Goal: Check status: Verify the current state of an ongoing process or item

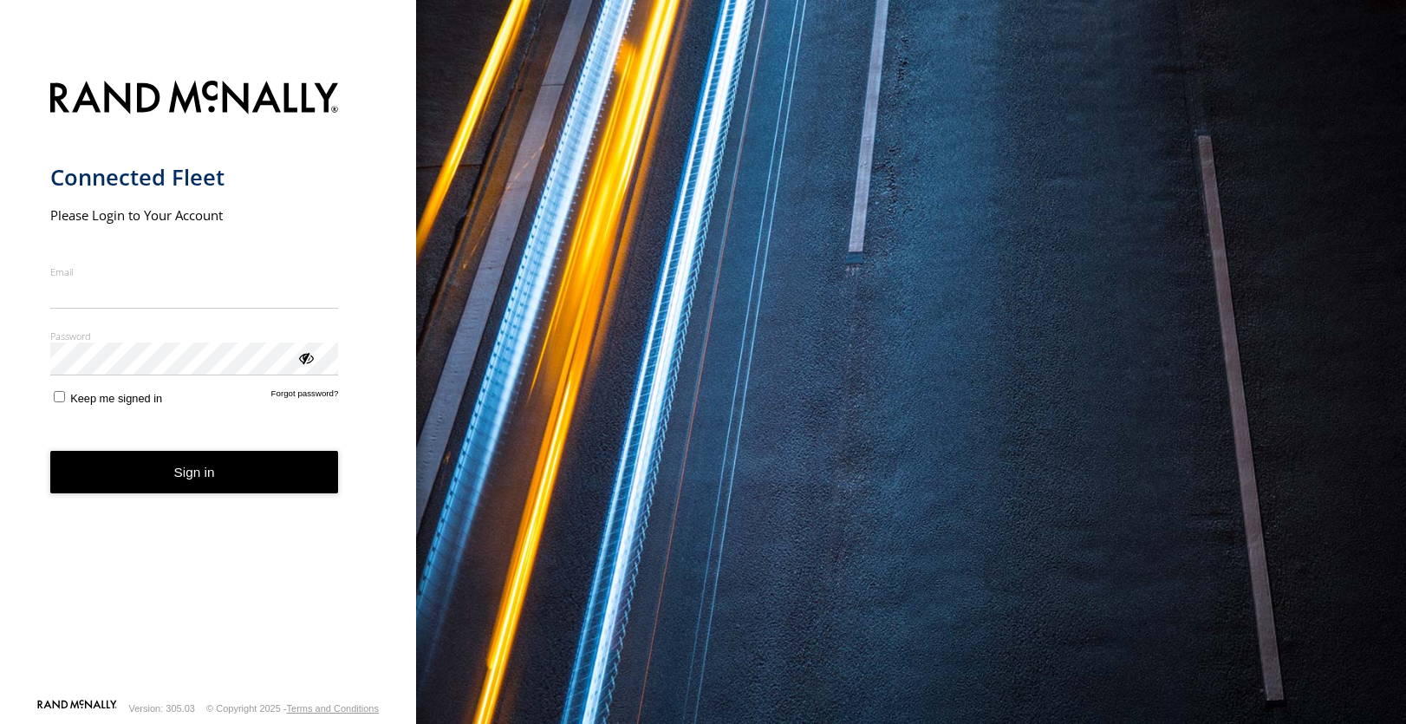
click at [210, 295] on input "Email" at bounding box center [194, 293] width 289 height 31
type input "**********"
click at [150, 380] on form "**********" at bounding box center [208, 384] width 316 height 628
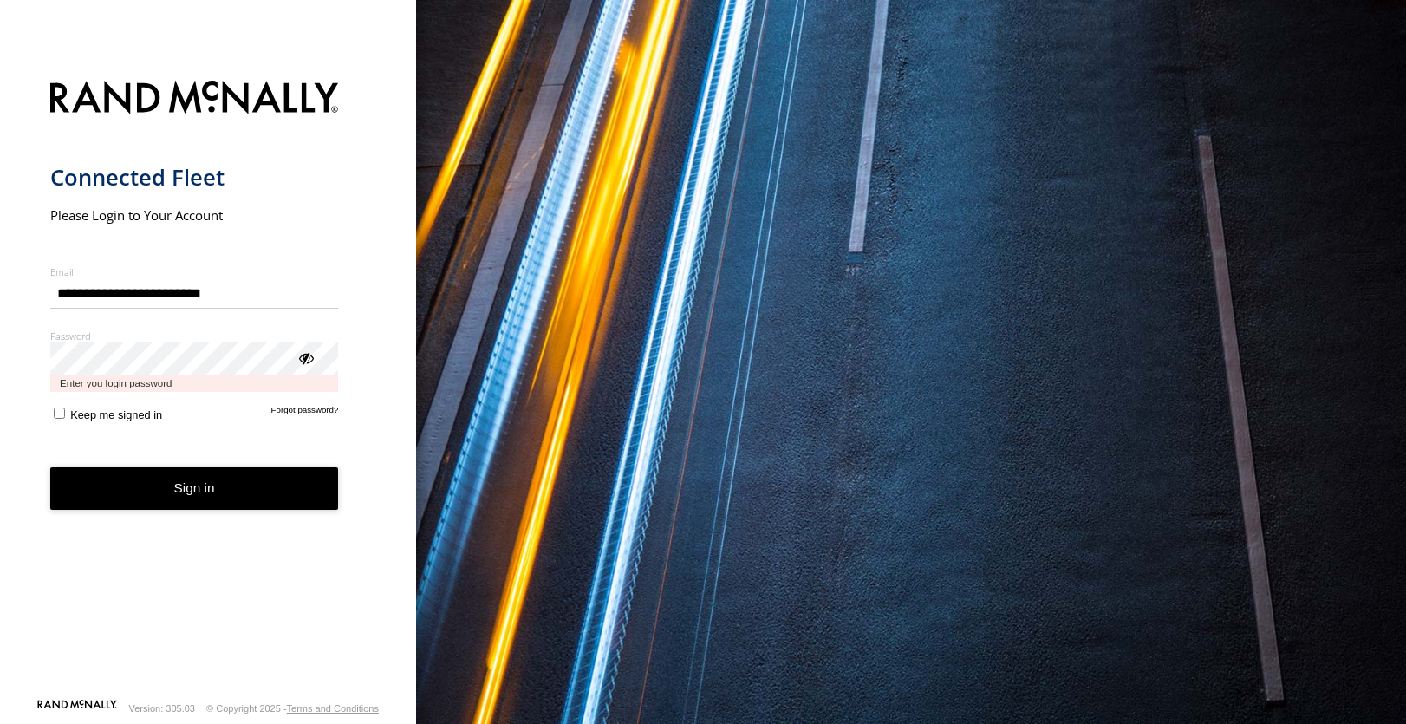
click at [50, 467] on button "Sign in" at bounding box center [194, 488] width 289 height 42
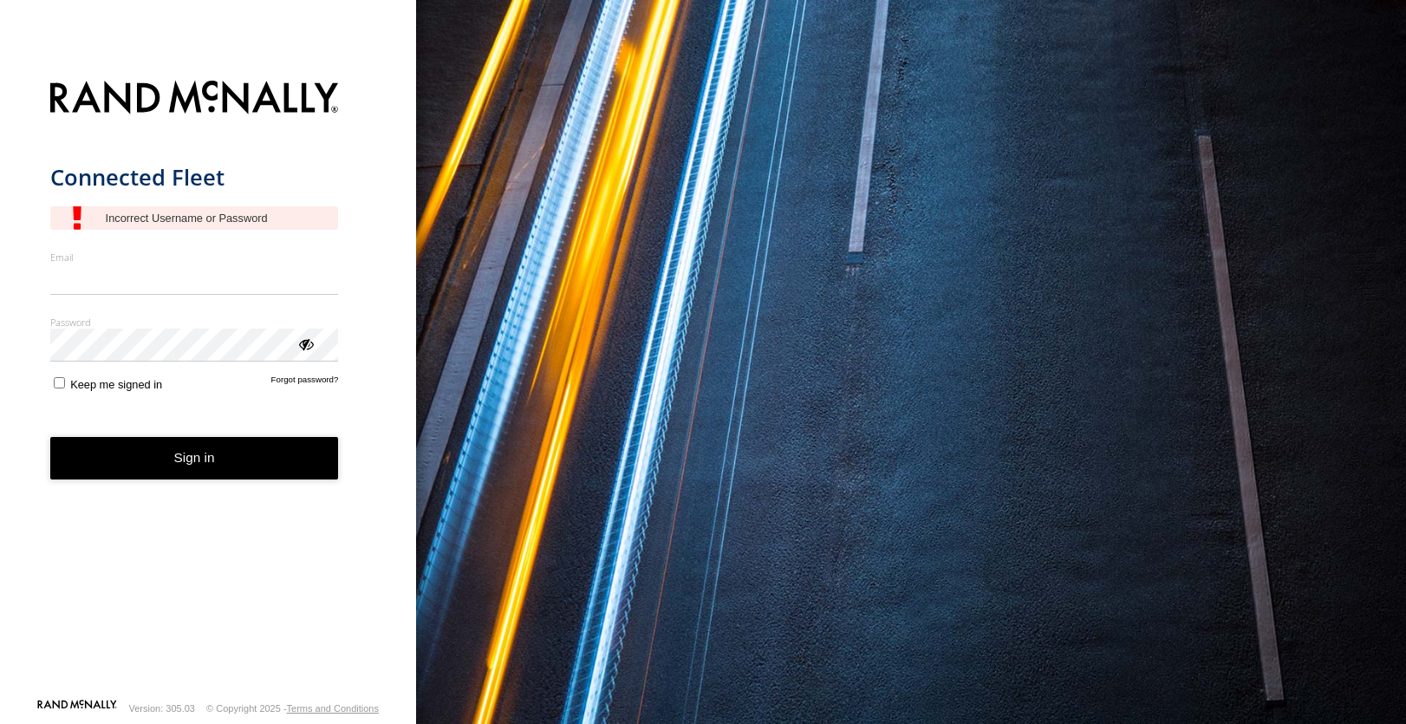
click at [118, 285] on input "Email" at bounding box center [194, 279] width 289 height 31
type input "**********"
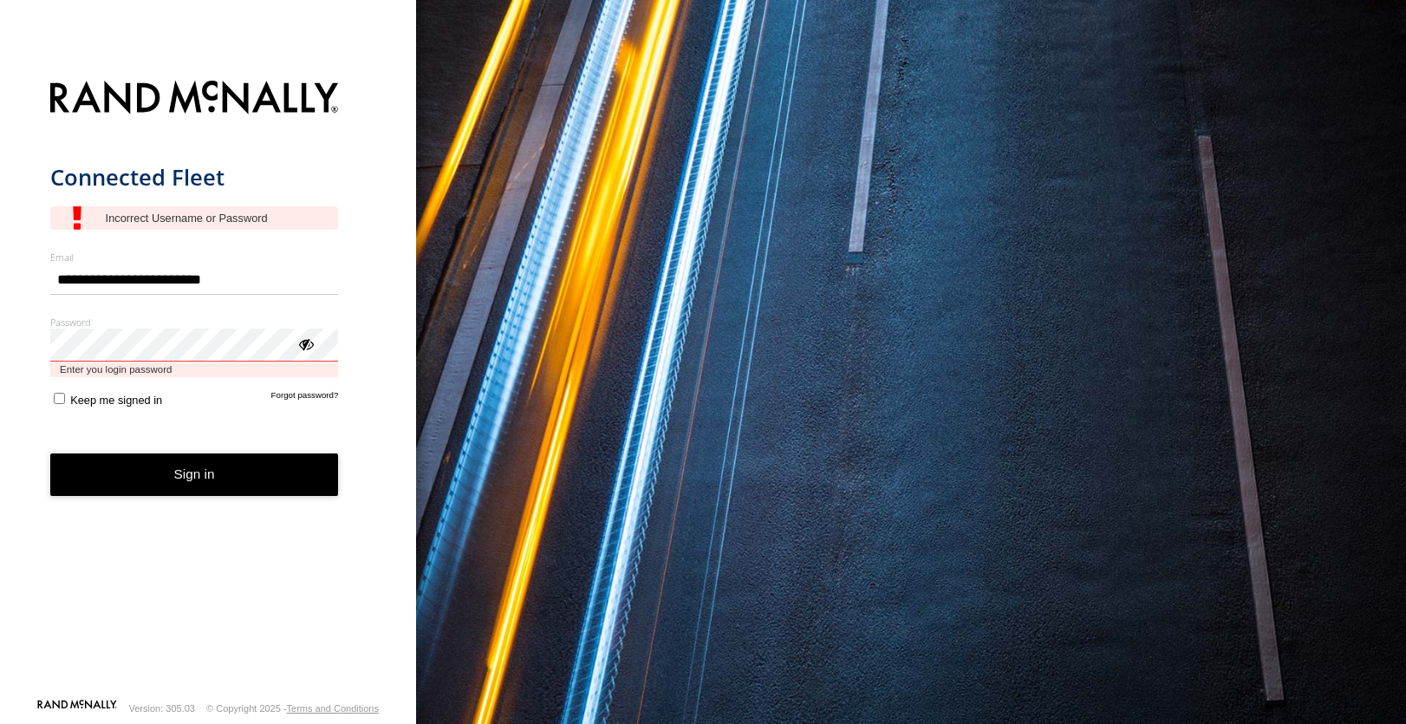
click at [50, 453] on button "Sign in" at bounding box center [194, 474] width 289 height 42
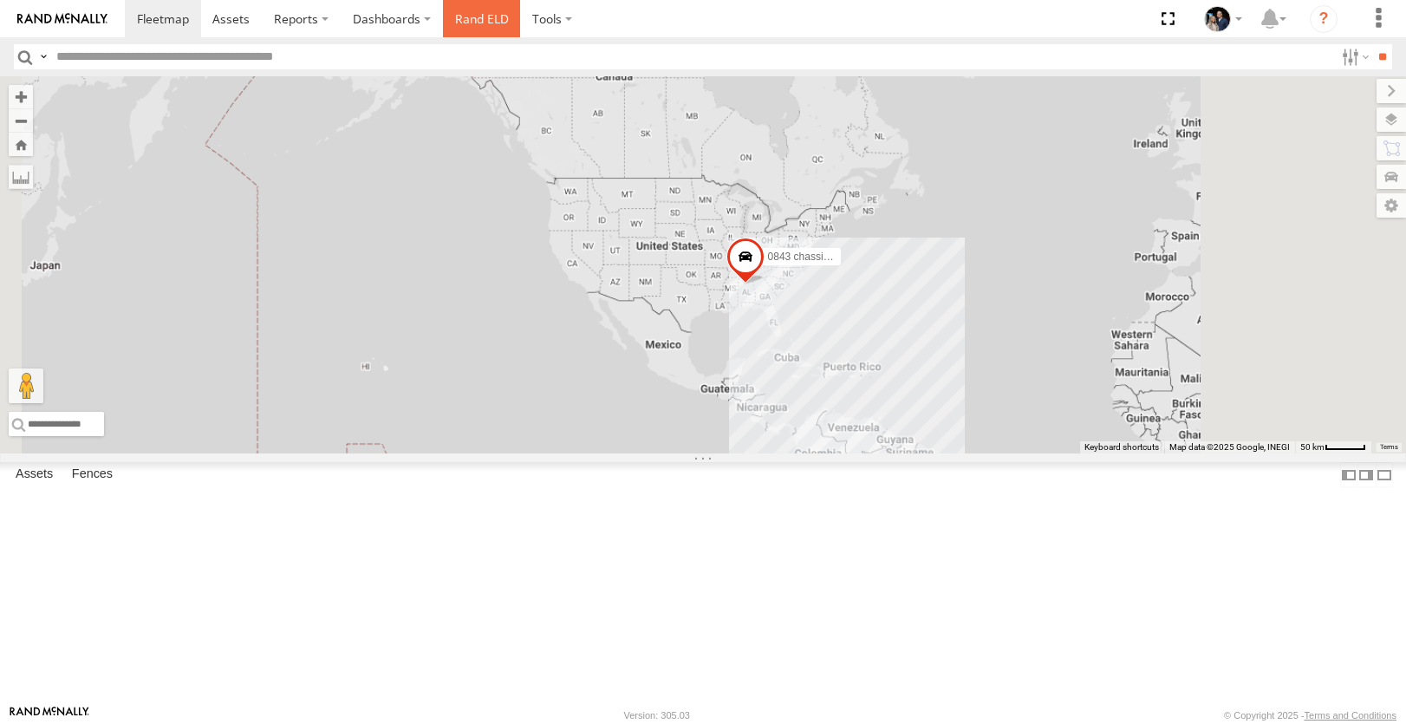
click at [452, 16] on link "Rand ELD" at bounding box center [482, 18] width 78 height 37
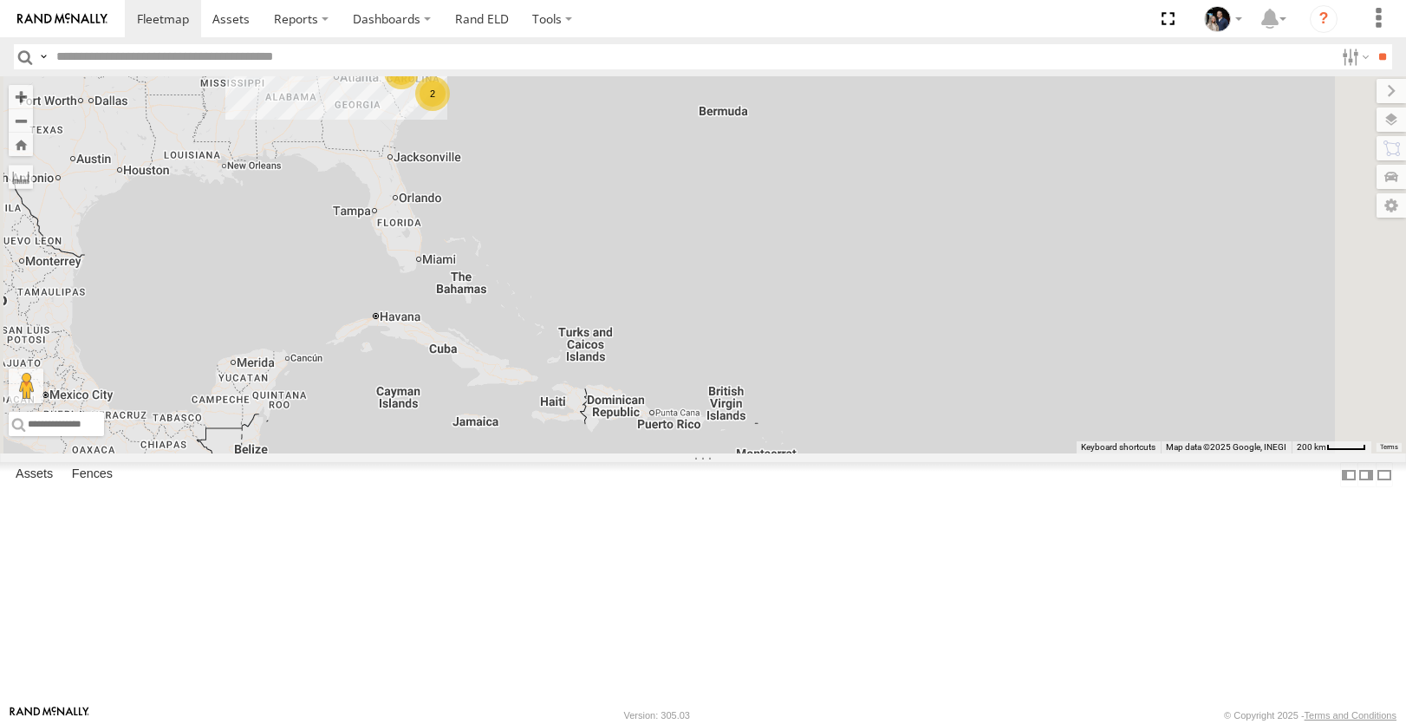
click at [0, 0] on span at bounding box center [0, 0] width 0 height 0
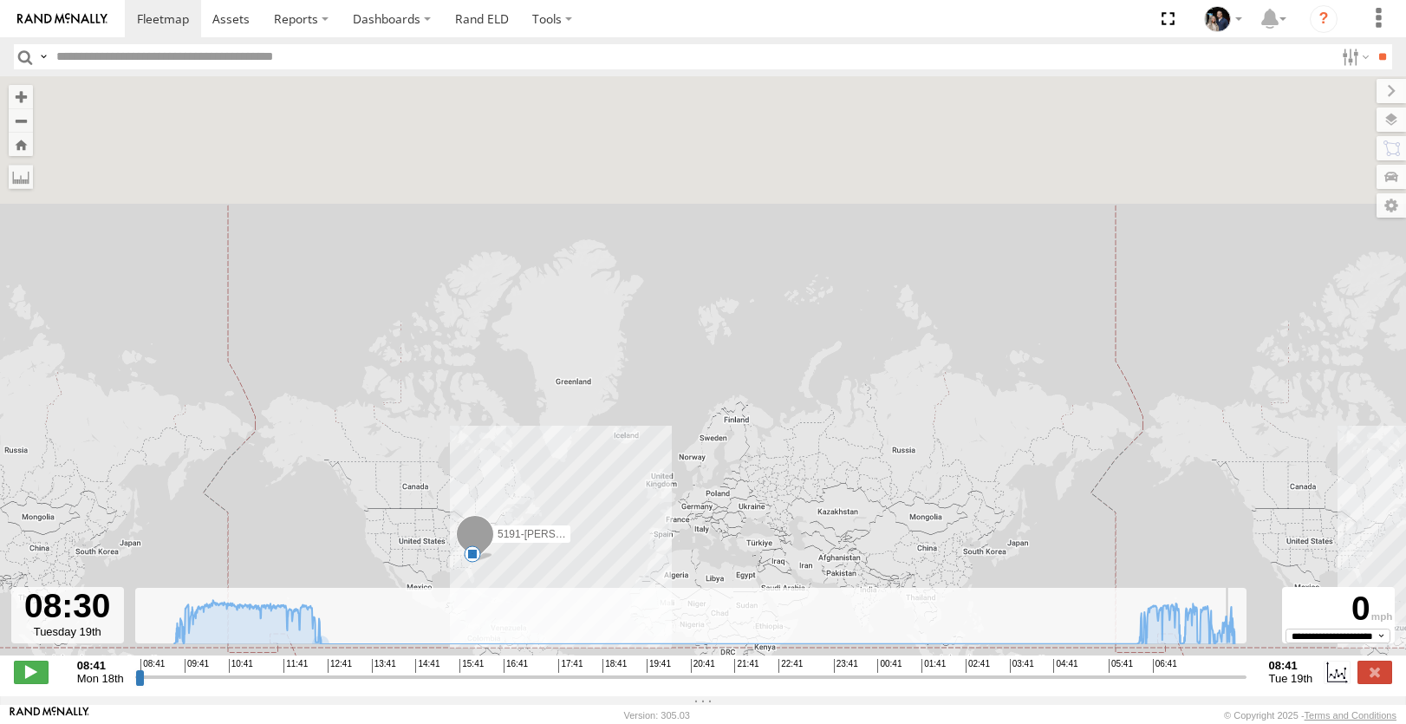
drag, startPoint x: 136, startPoint y: 687, endPoint x: 1233, endPoint y: 609, distance: 1099.7
click at [1233, 669] on input "range" at bounding box center [691, 677] width 1112 height 16
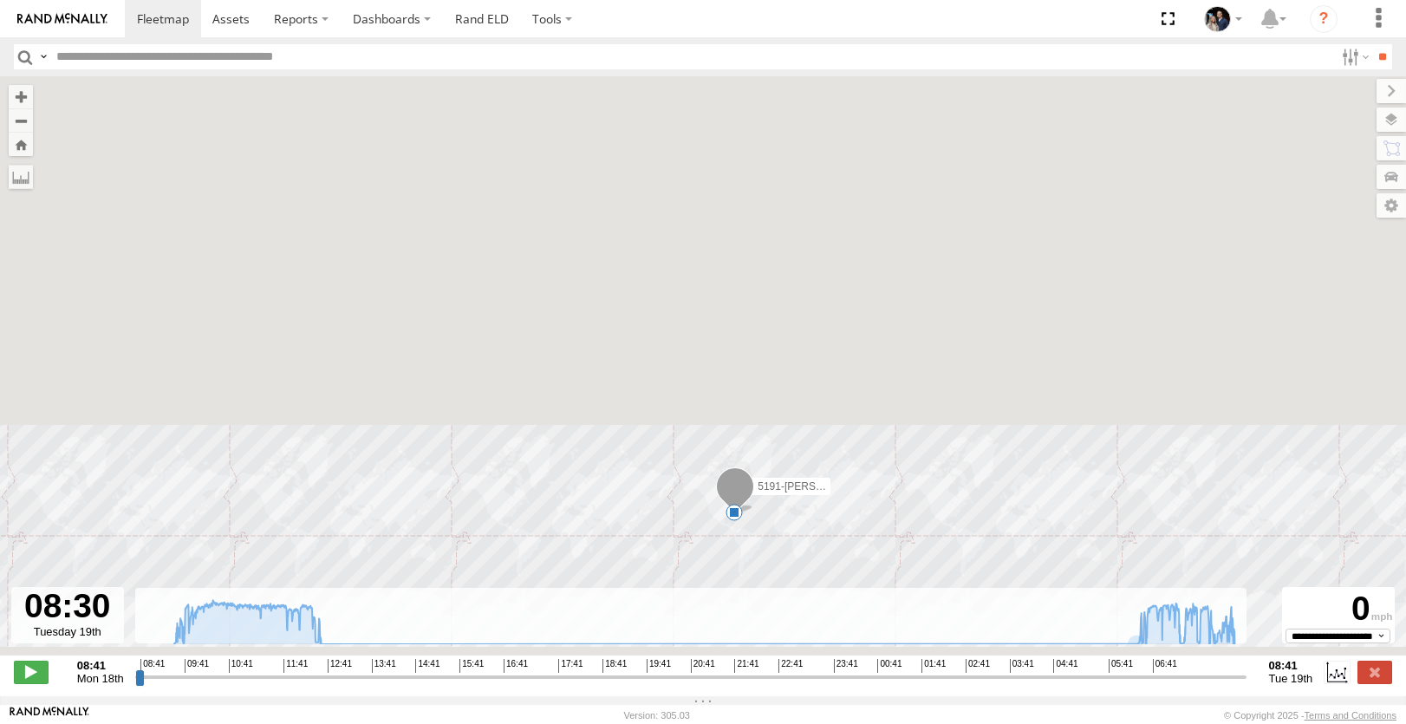
drag, startPoint x: 822, startPoint y: 583, endPoint x: 695, endPoint y: 328, distance: 285.0
click at [693, 326] on div "5191-[PERSON_NAME] 6" at bounding box center [703, 374] width 1406 height 597
click at [1226, 652] on div "5191-[PERSON_NAME] 6" at bounding box center [703, 374] width 1406 height 597
click at [37, 677] on span at bounding box center [31, 672] width 35 height 23
click at [12, 95] on button "Zoom in" at bounding box center [21, 96] width 24 height 23
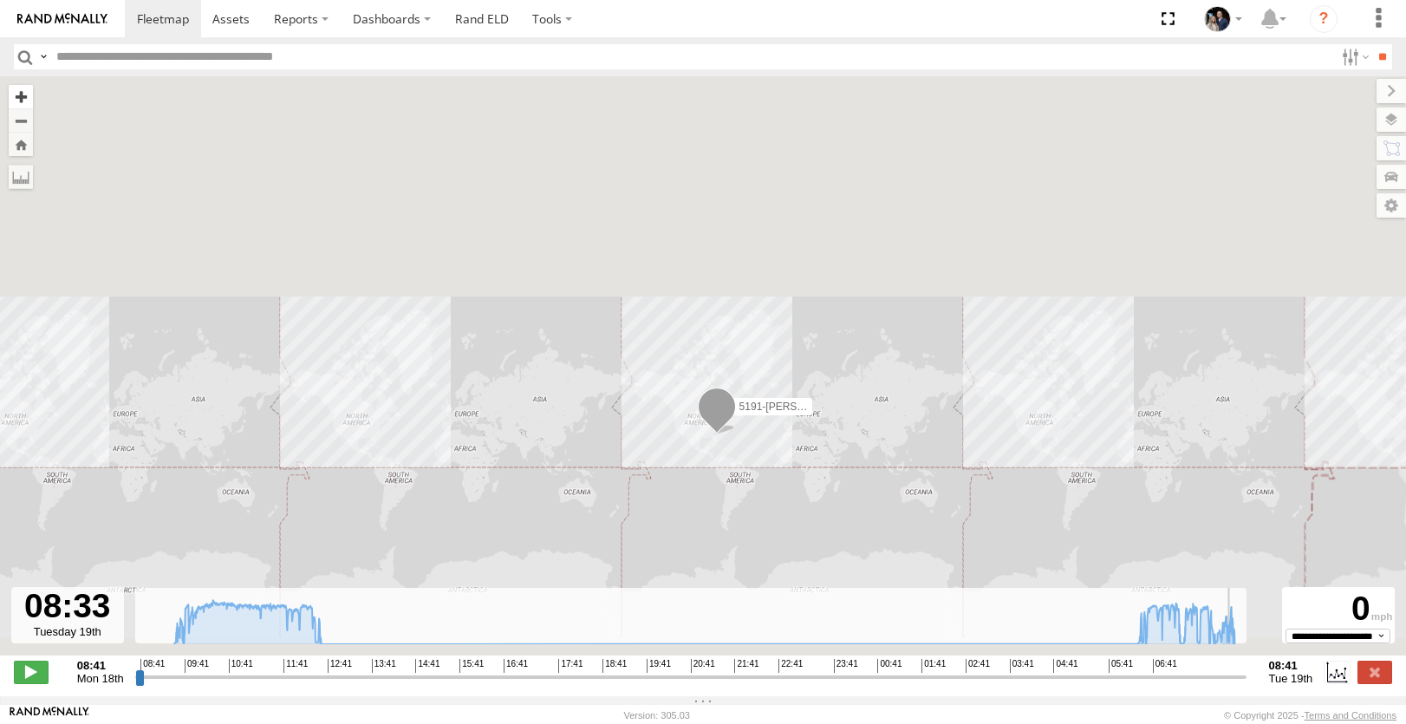
click at [12, 95] on button "Zoom in" at bounding box center [21, 96] width 24 height 23
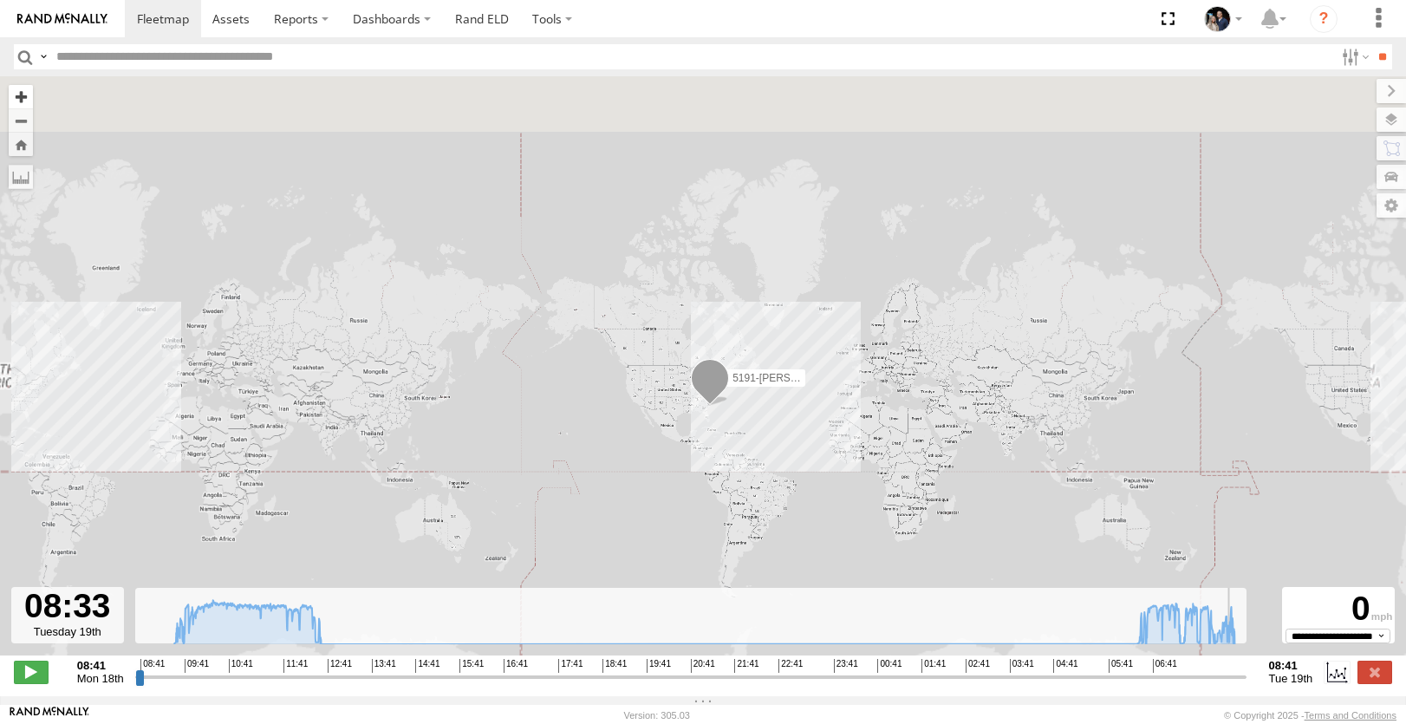
click at [12, 95] on button "Zoom in" at bounding box center [21, 96] width 24 height 23
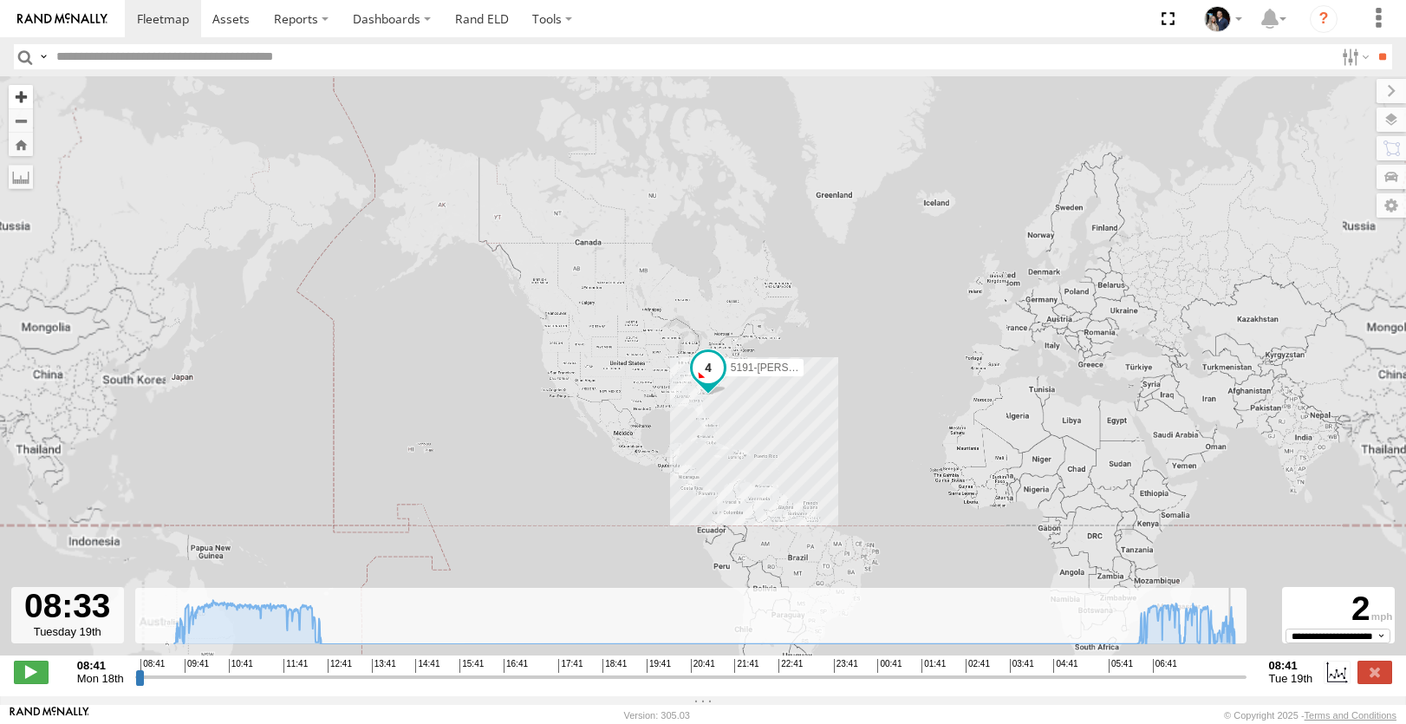
click at [12, 95] on button "Zoom in" at bounding box center [21, 96] width 24 height 23
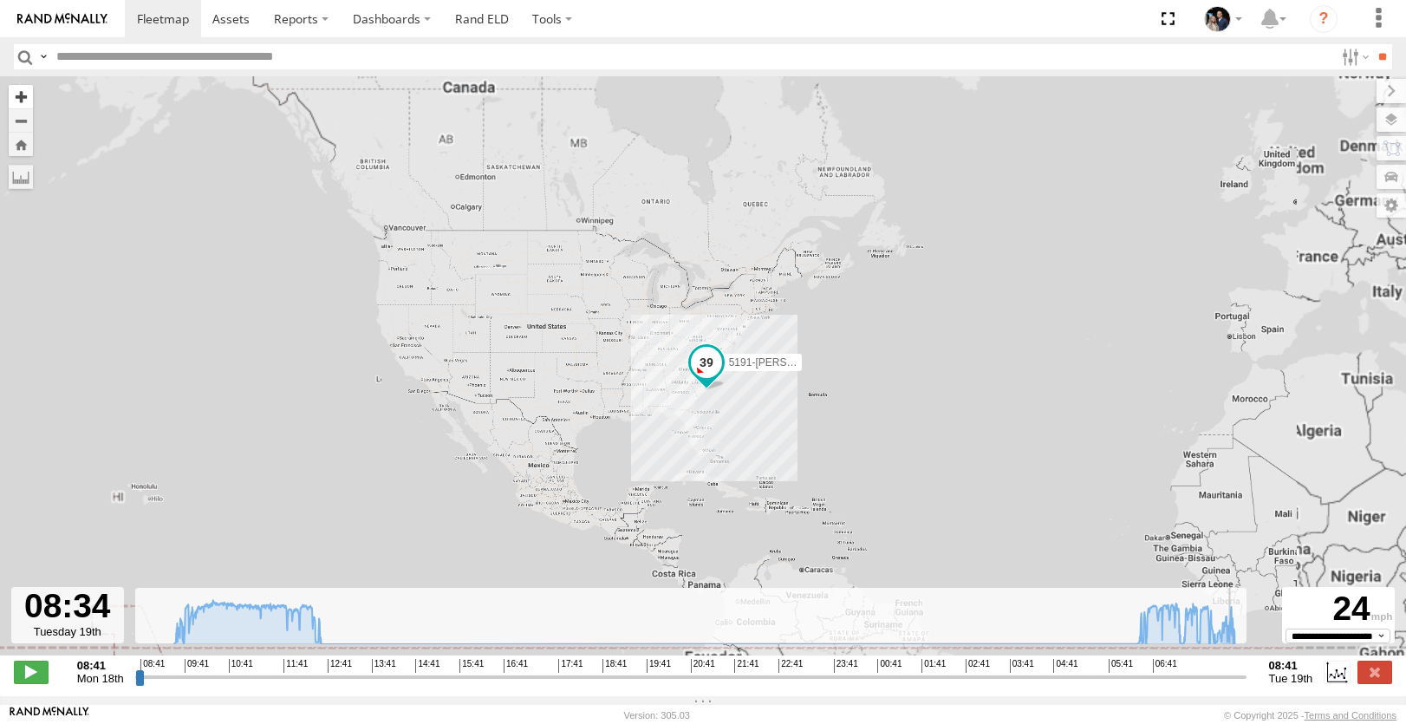
click at [12, 95] on button "Zoom in" at bounding box center [21, 96] width 24 height 23
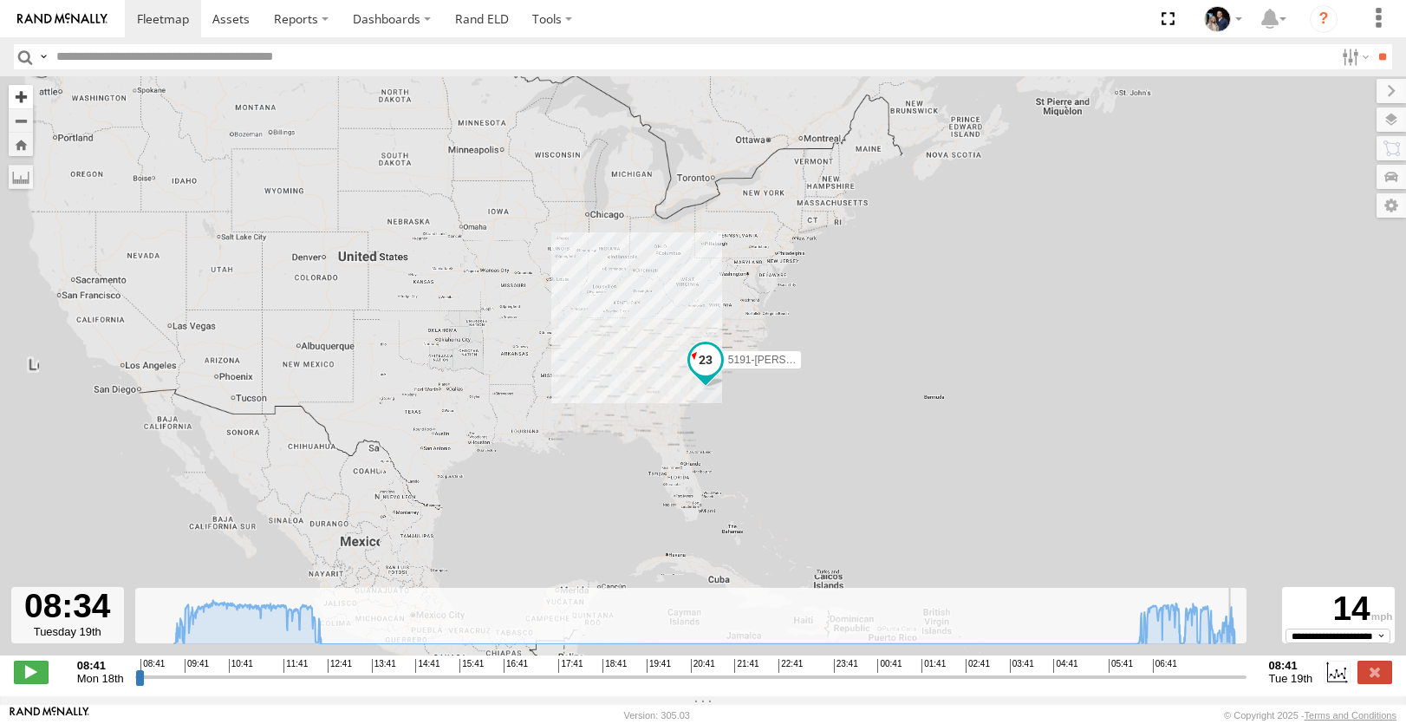
click at [12, 95] on button "Zoom in" at bounding box center [21, 96] width 24 height 23
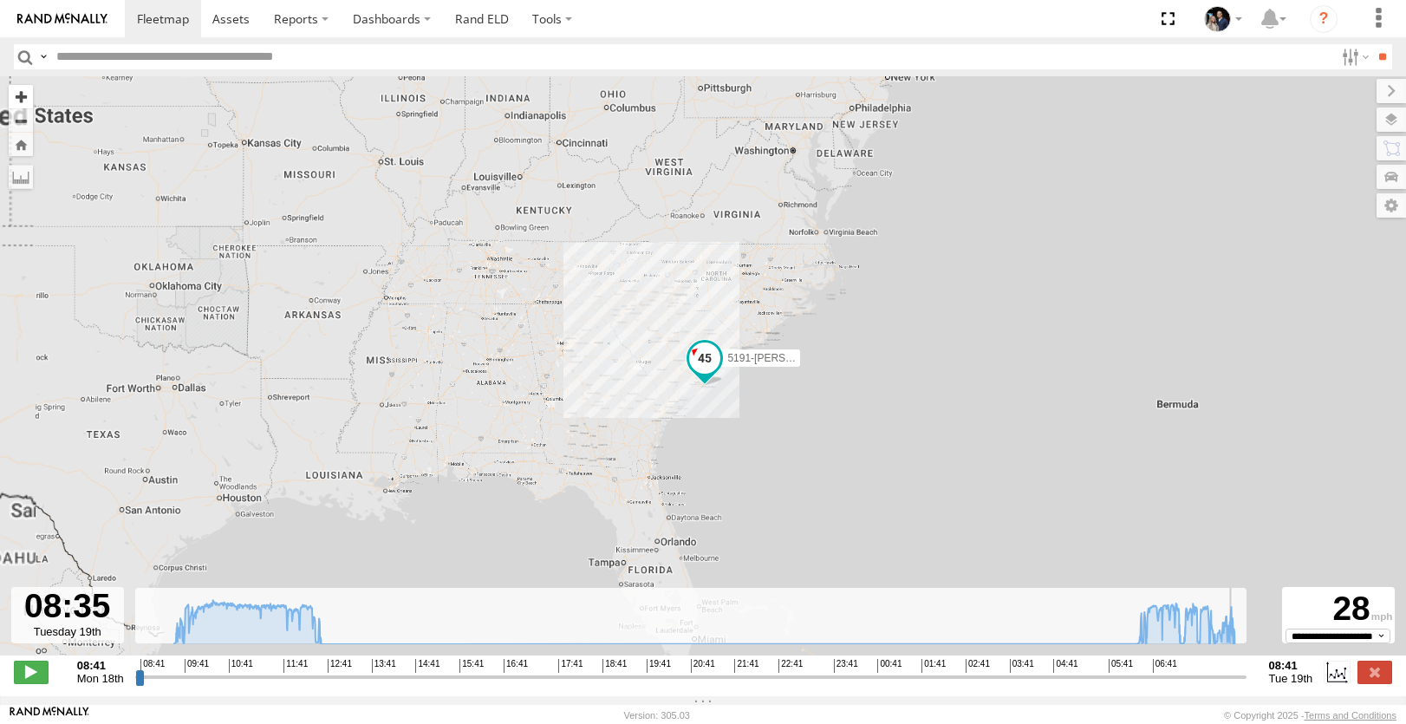
click at [12, 95] on button "Zoom in" at bounding box center [21, 96] width 24 height 23
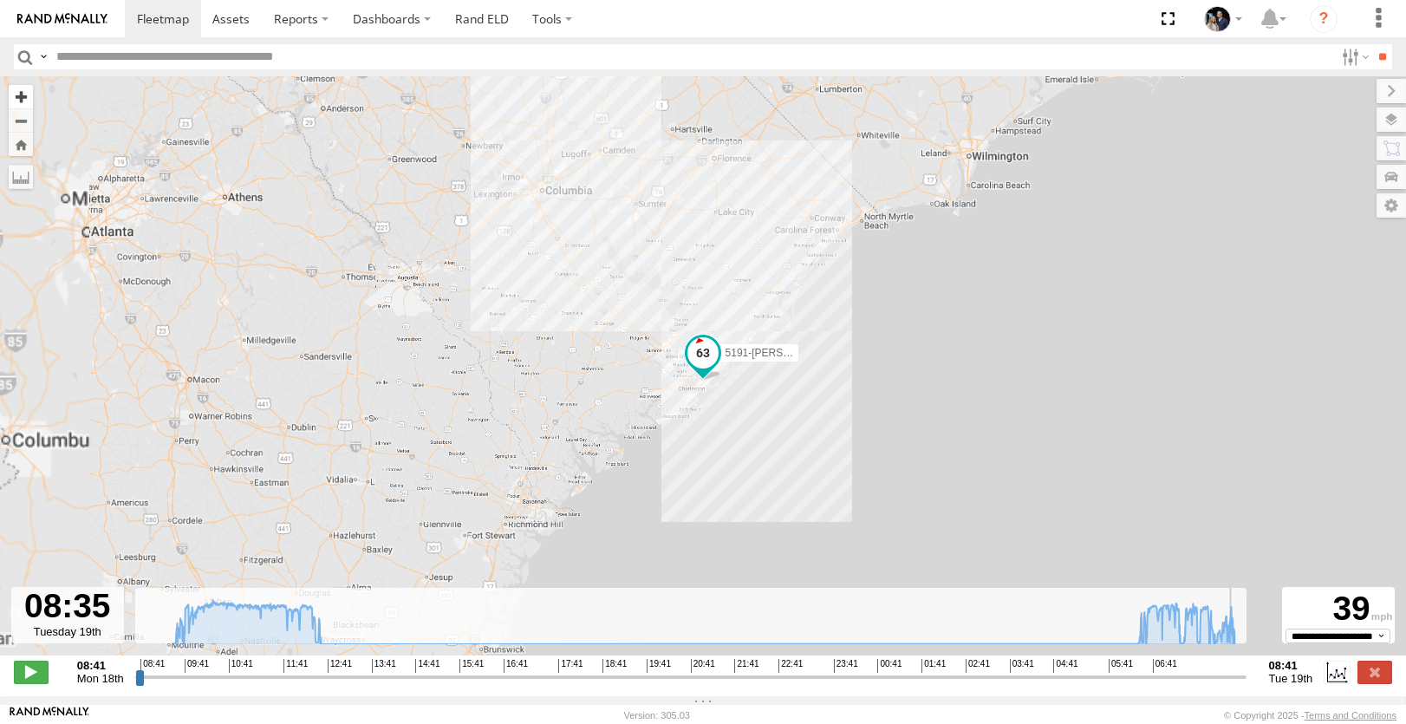
click at [20, 94] on button "Zoom in" at bounding box center [21, 96] width 24 height 23
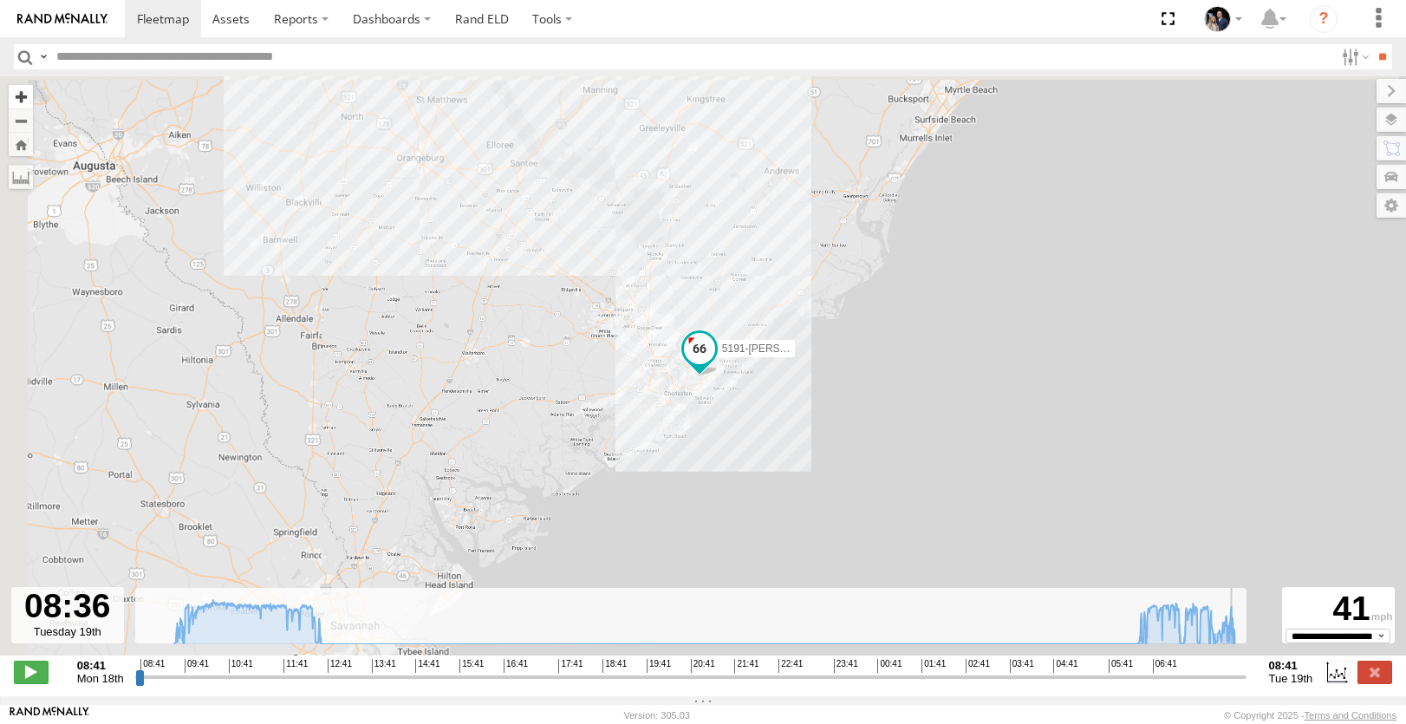
click at [20, 94] on button "Zoom in" at bounding box center [21, 96] width 24 height 23
click at [20, 95] on button "Zoom in" at bounding box center [21, 96] width 24 height 23
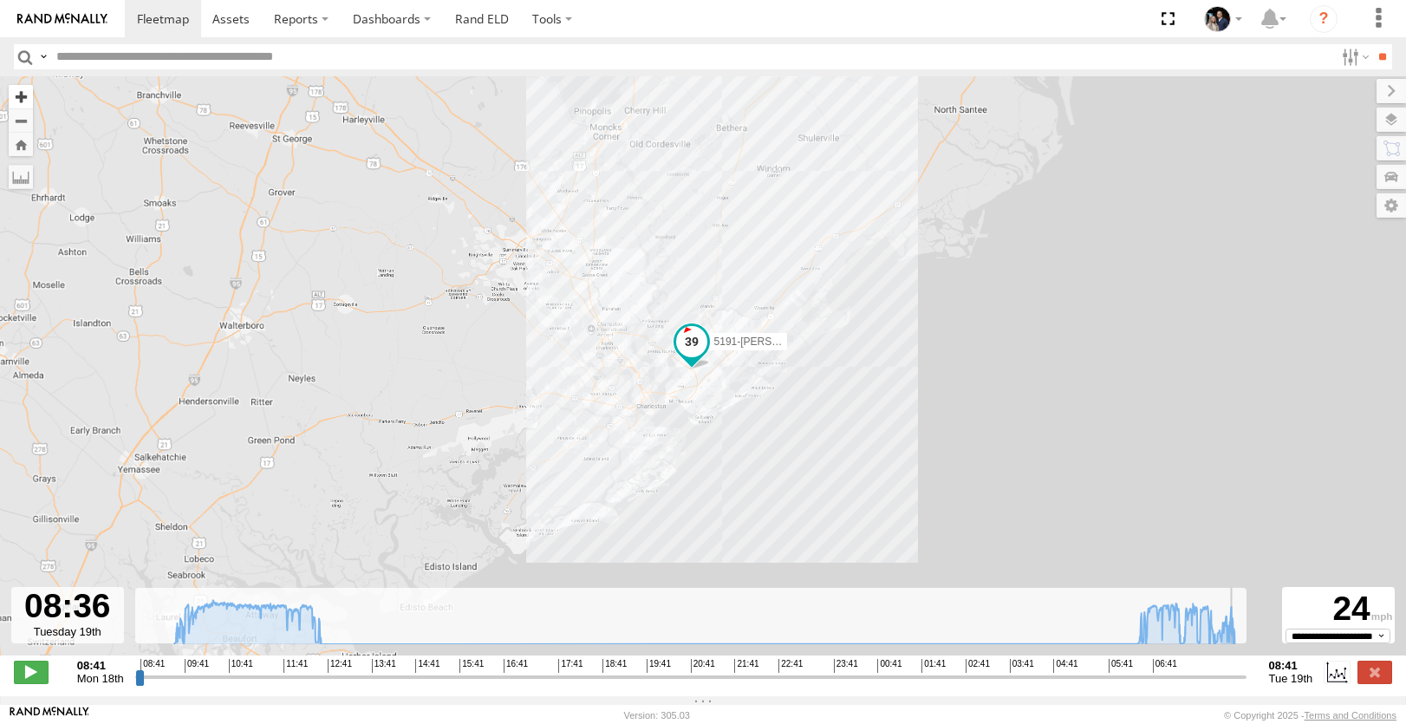
click at [20, 95] on button "Zoom in" at bounding box center [21, 96] width 24 height 23
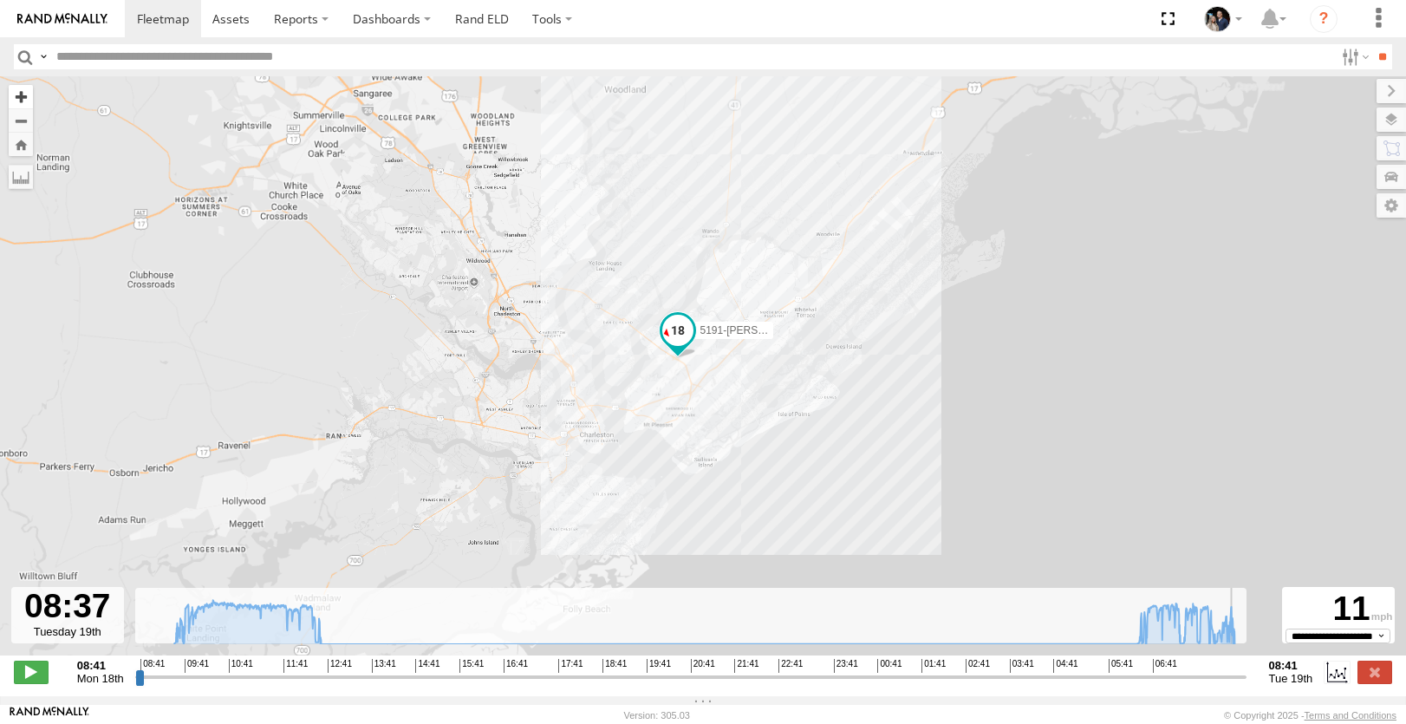
click at [20, 95] on button "Zoom in" at bounding box center [21, 96] width 24 height 23
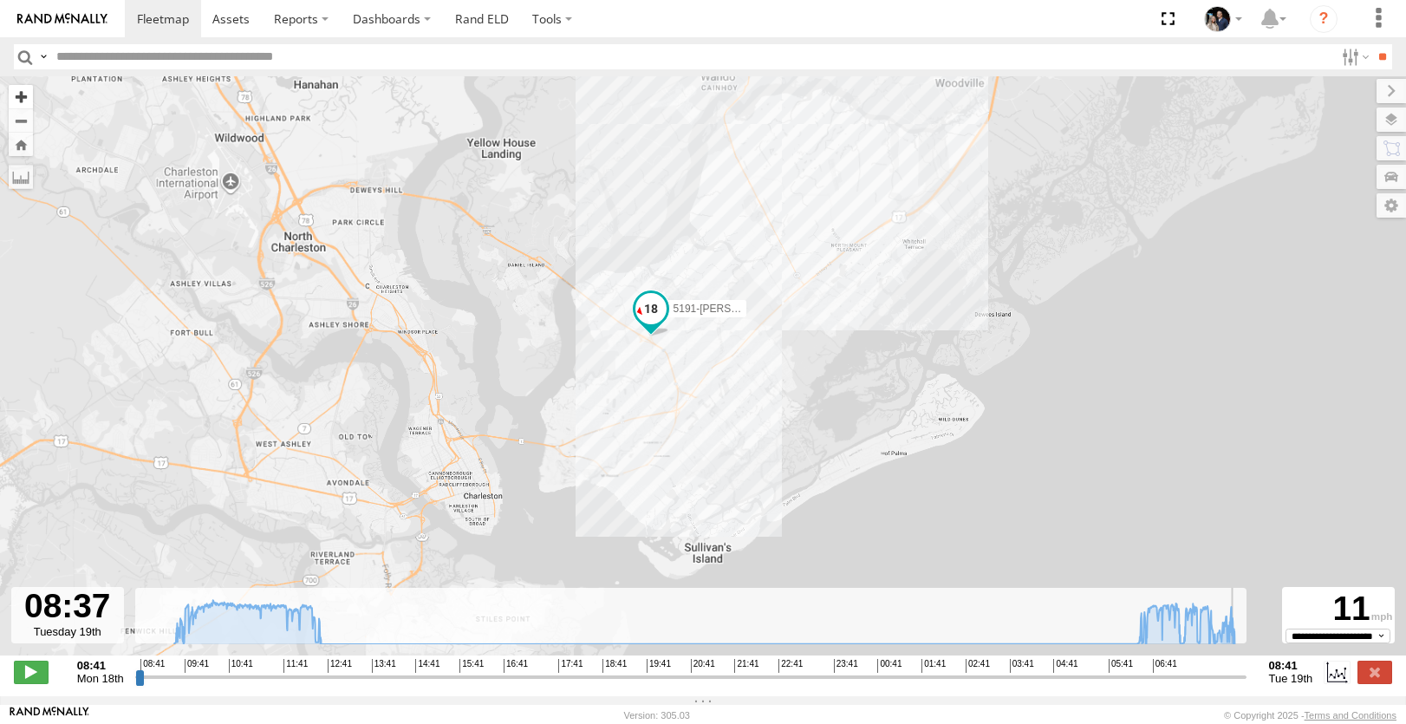
click at [20, 95] on button "Zoom in" at bounding box center [21, 96] width 24 height 23
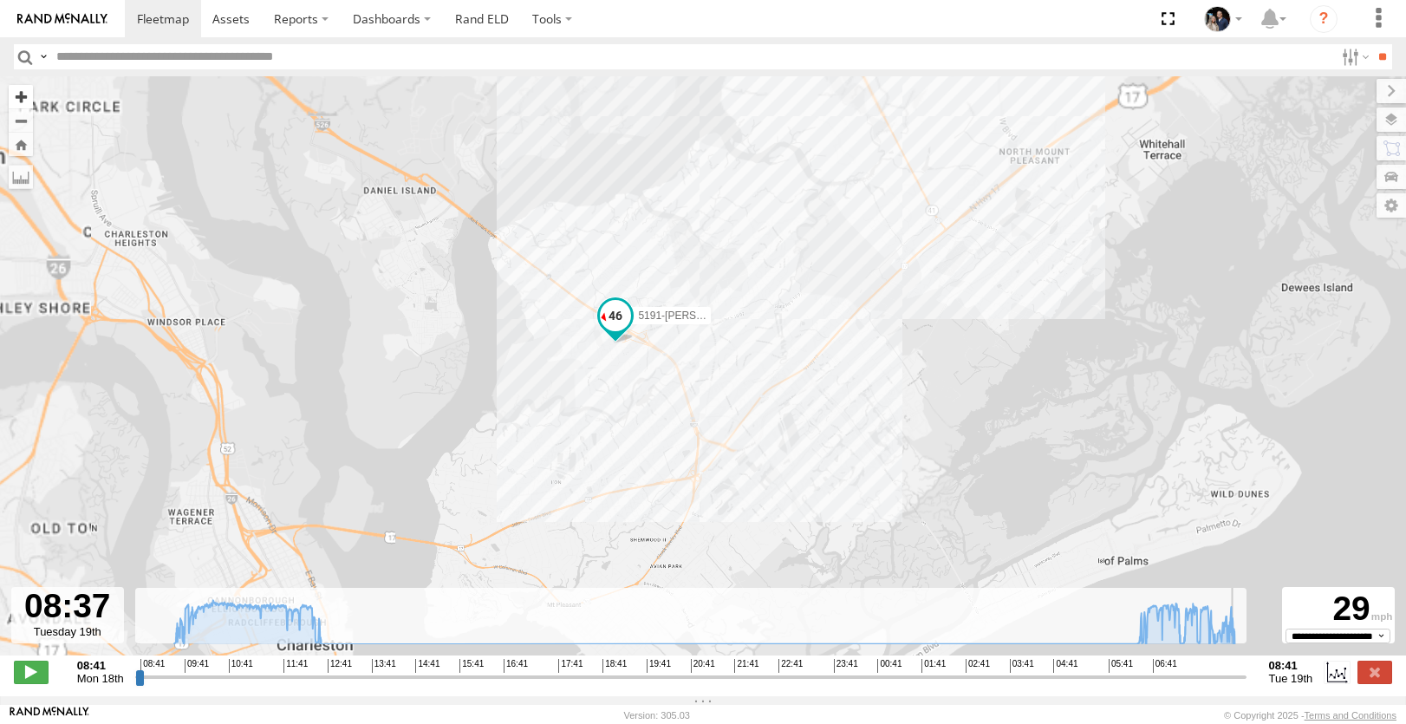
click at [20, 95] on button "Zoom in" at bounding box center [21, 96] width 24 height 23
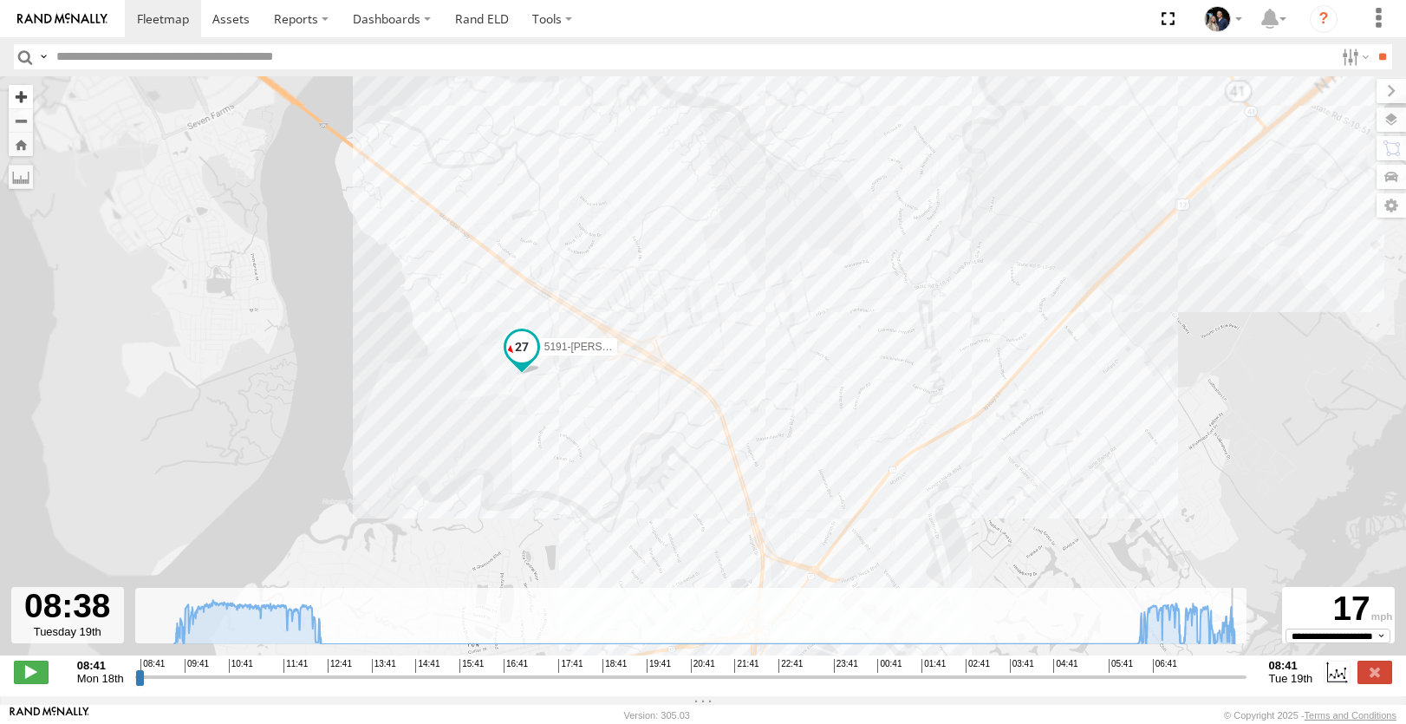
click at [20, 95] on button "Zoom in" at bounding box center [21, 96] width 24 height 23
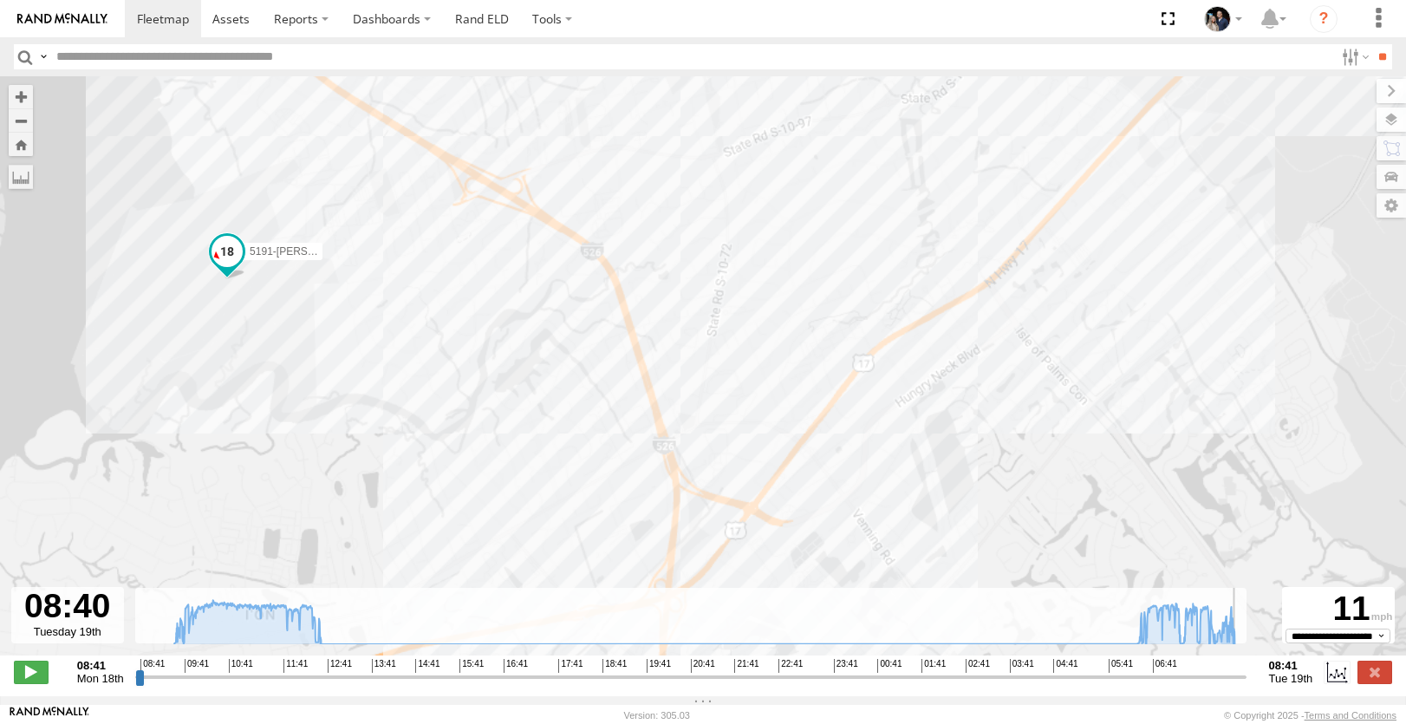
click at [313, 211] on div "5191-[PERSON_NAME]" at bounding box center [703, 374] width 1406 height 597
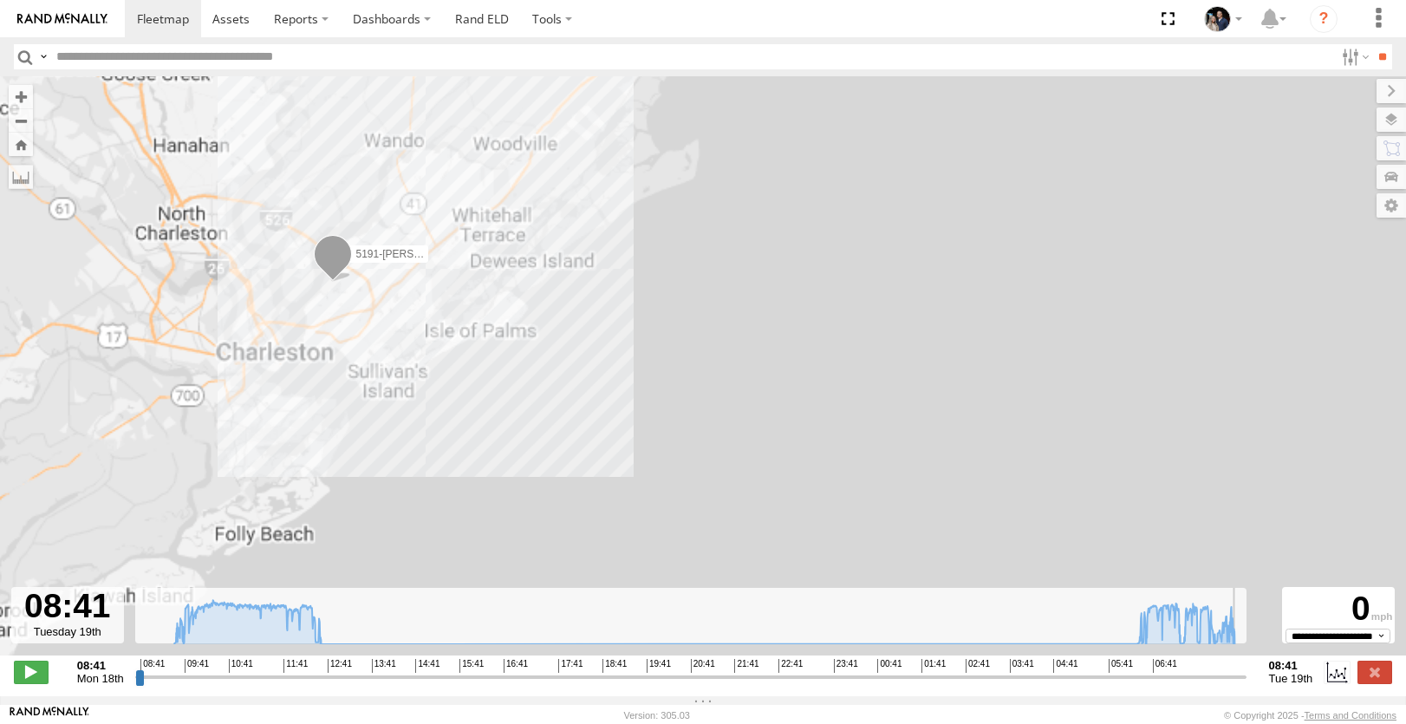
click at [365, 338] on div "5191-[PERSON_NAME]" at bounding box center [703, 374] width 1406 height 597
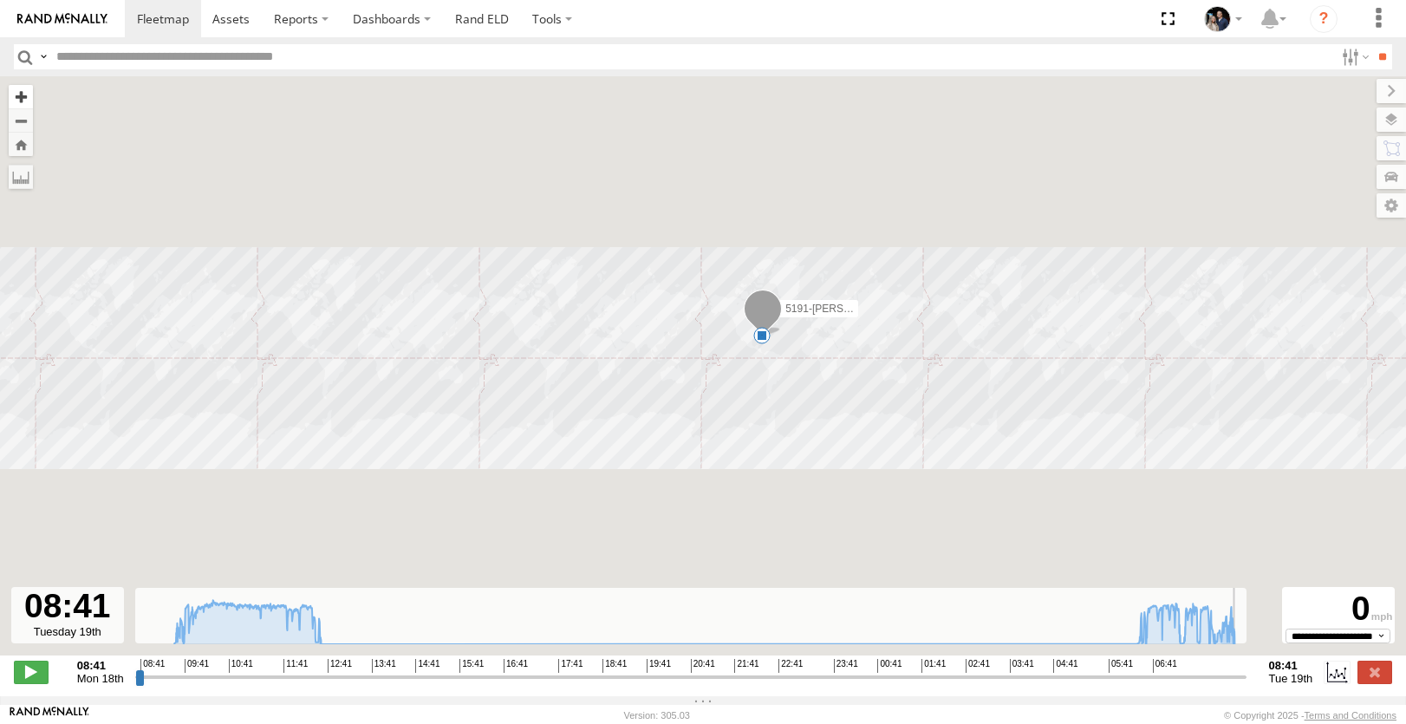
click at [17, 105] on button "Zoom in" at bounding box center [21, 96] width 24 height 23
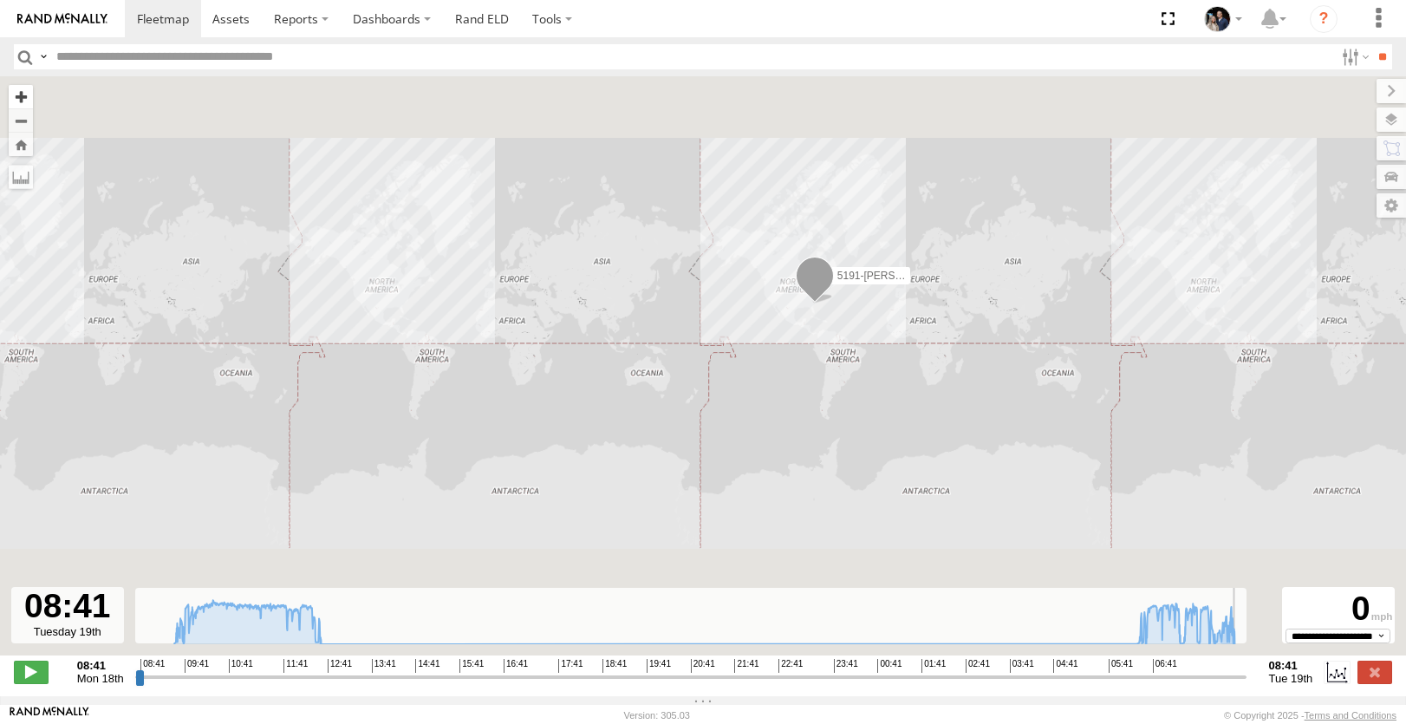
click at [18, 98] on button "Zoom in" at bounding box center [21, 96] width 24 height 23
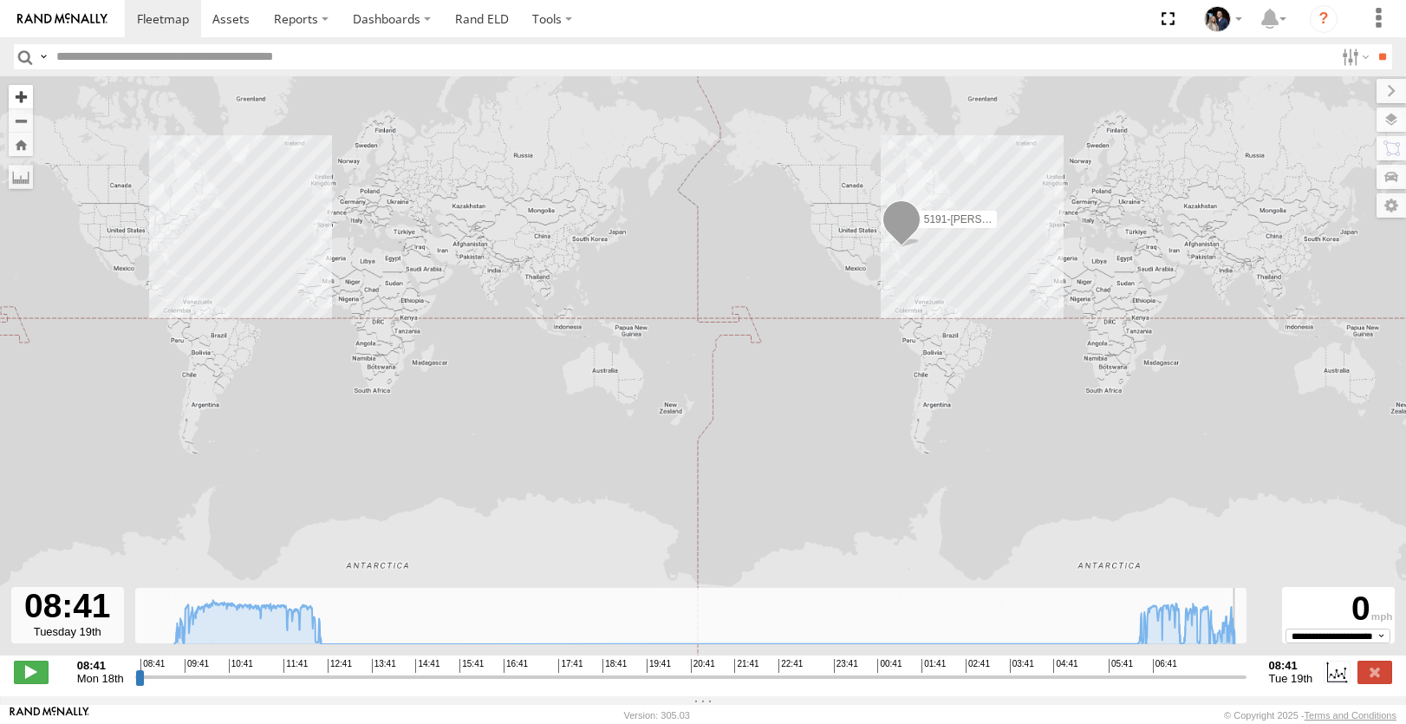
click at [18, 98] on button "Zoom in" at bounding box center [21, 96] width 24 height 23
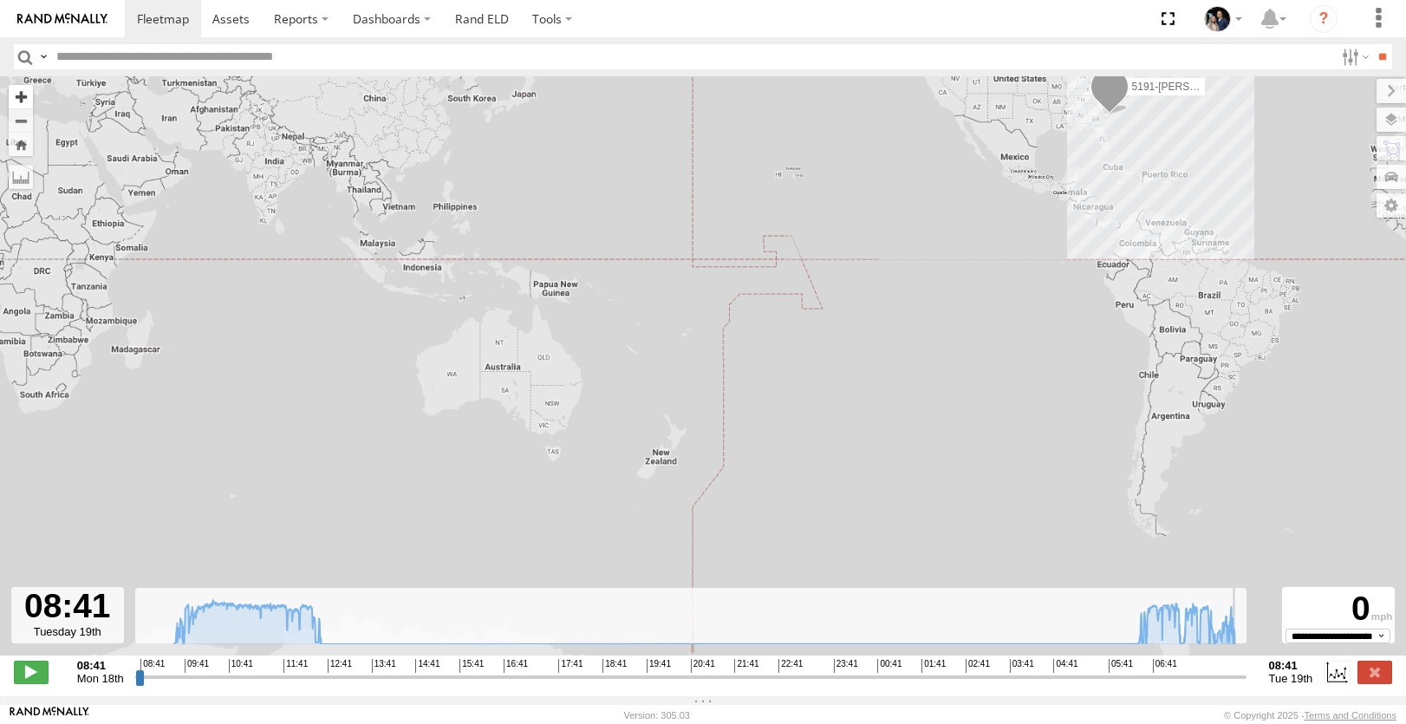
click at [18, 98] on button "Zoom in" at bounding box center [21, 96] width 24 height 23
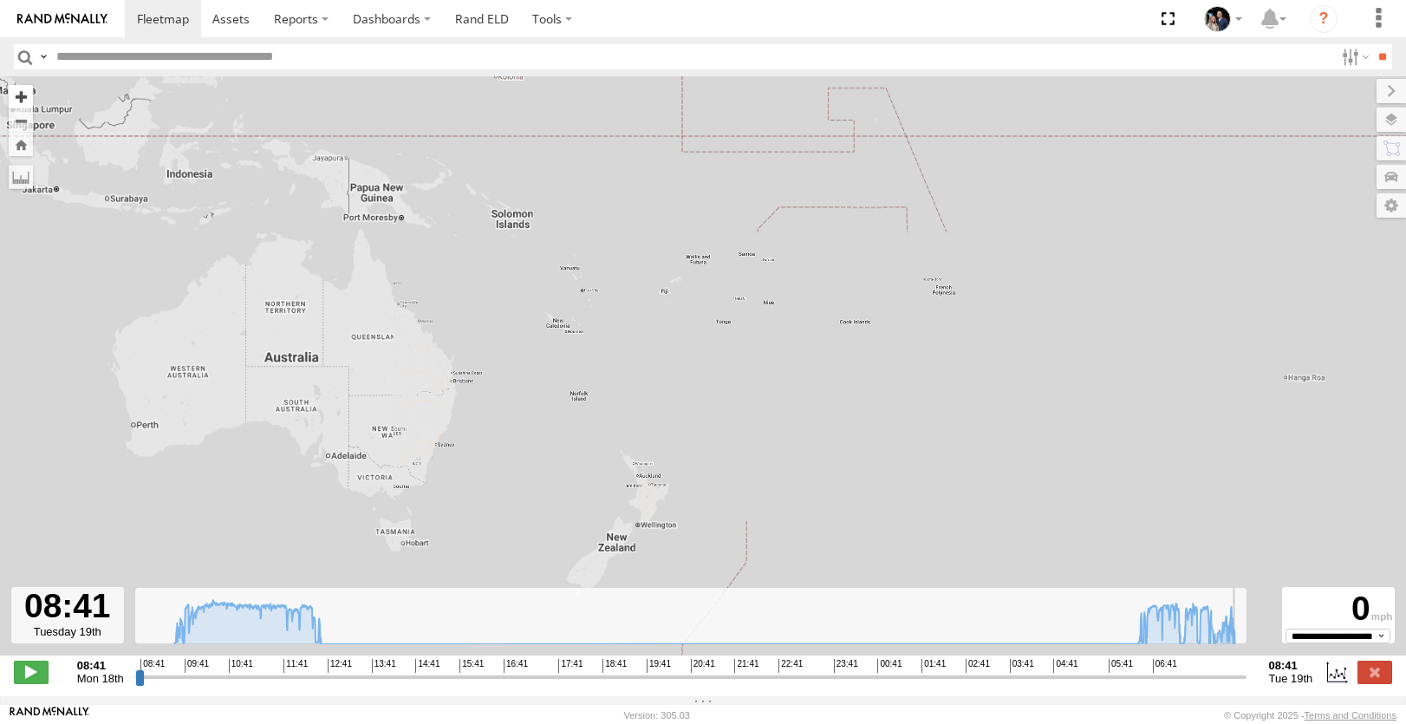
click at [18, 98] on button "Zoom in" at bounding box center [21, 96] width 24 height 23
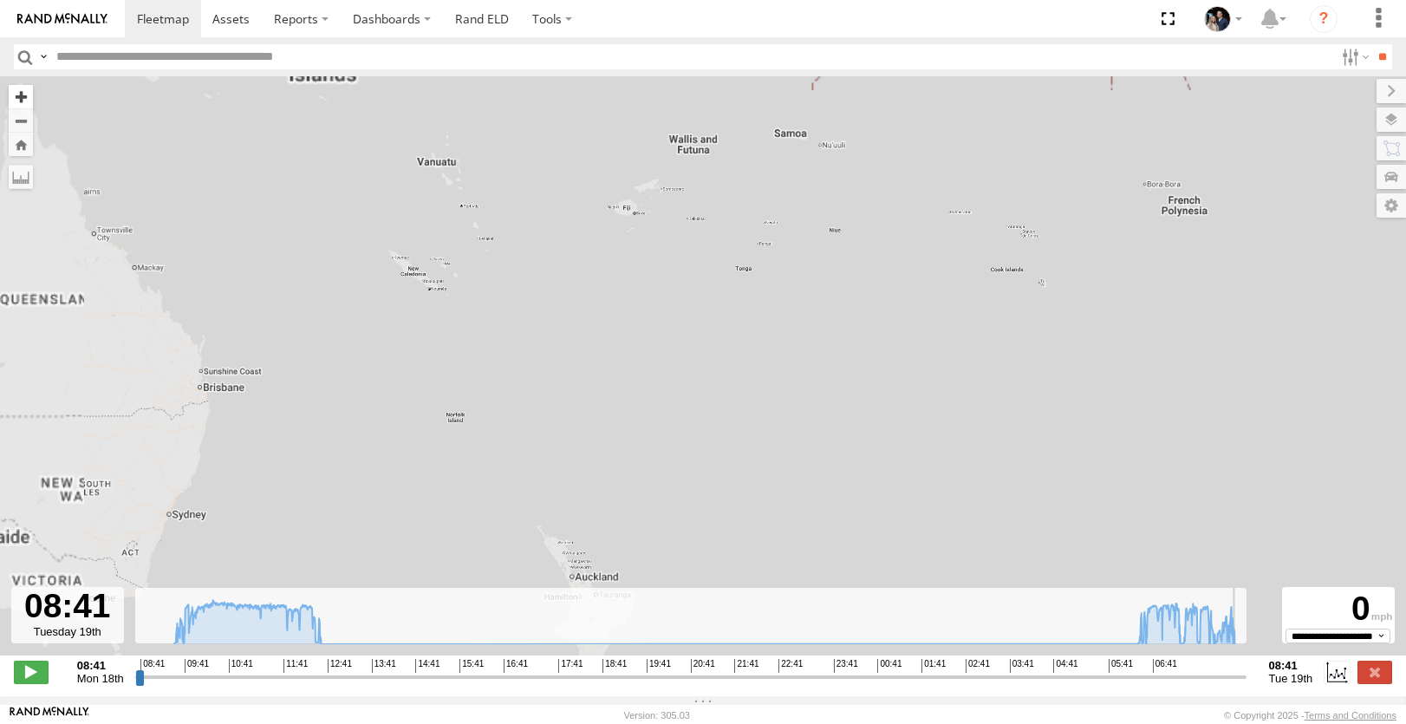
click at [18, 98] on button "Zoom in" at bounding box center [21, 96] width 24 height 23
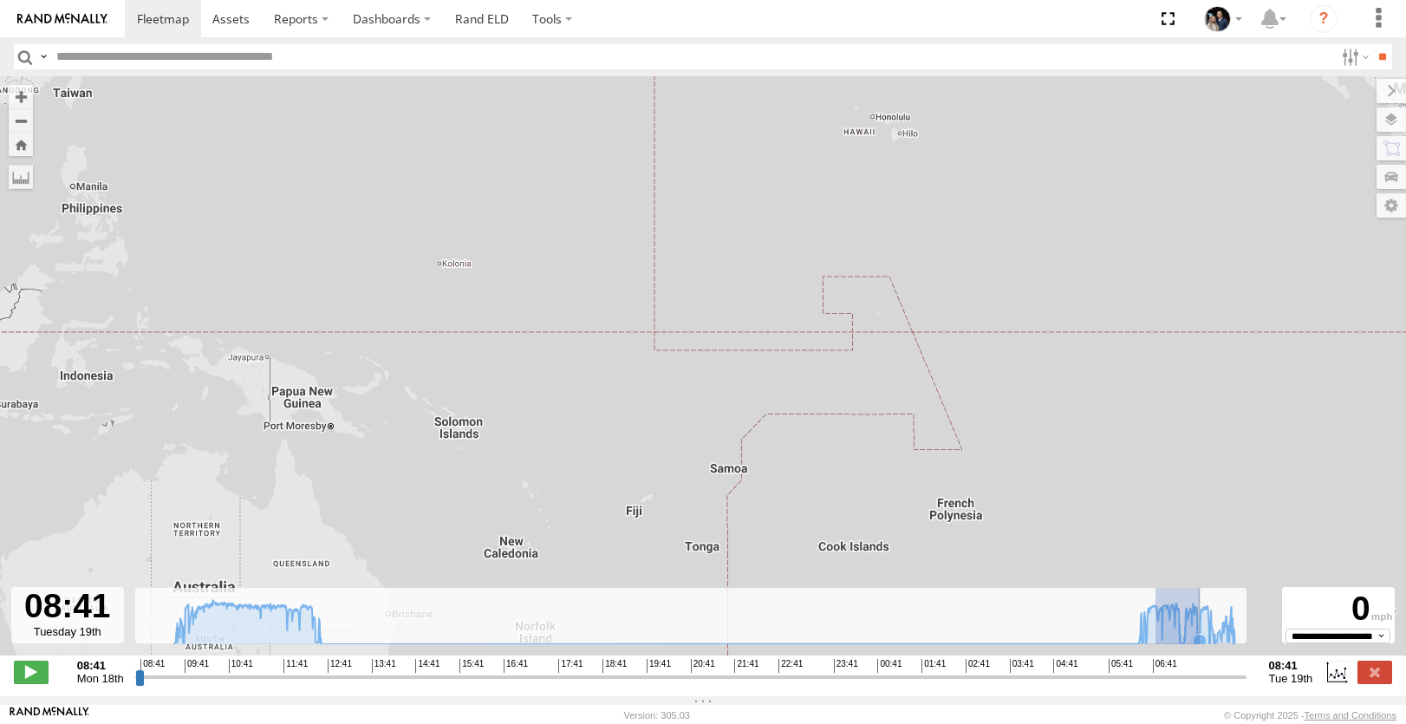
drag, startPoint x: 1158, startPoint y: 651, endPoint x: 1201, endPoint y: 649, distance: 42.5
click at [1201, 649] on g at bounding box center [705, 624] width 1078 height 49
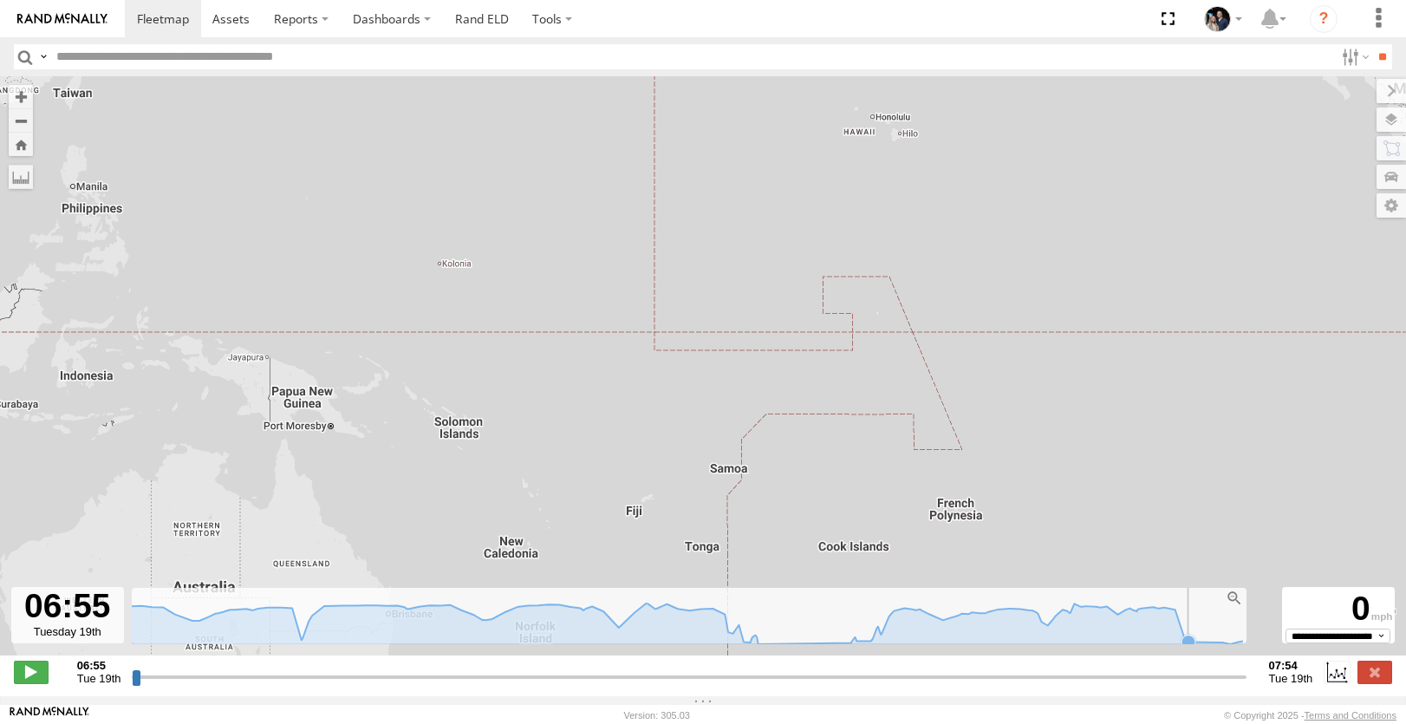
click at [1199, 638] on rect at bounding box center [688, 616] width 1112 height 56
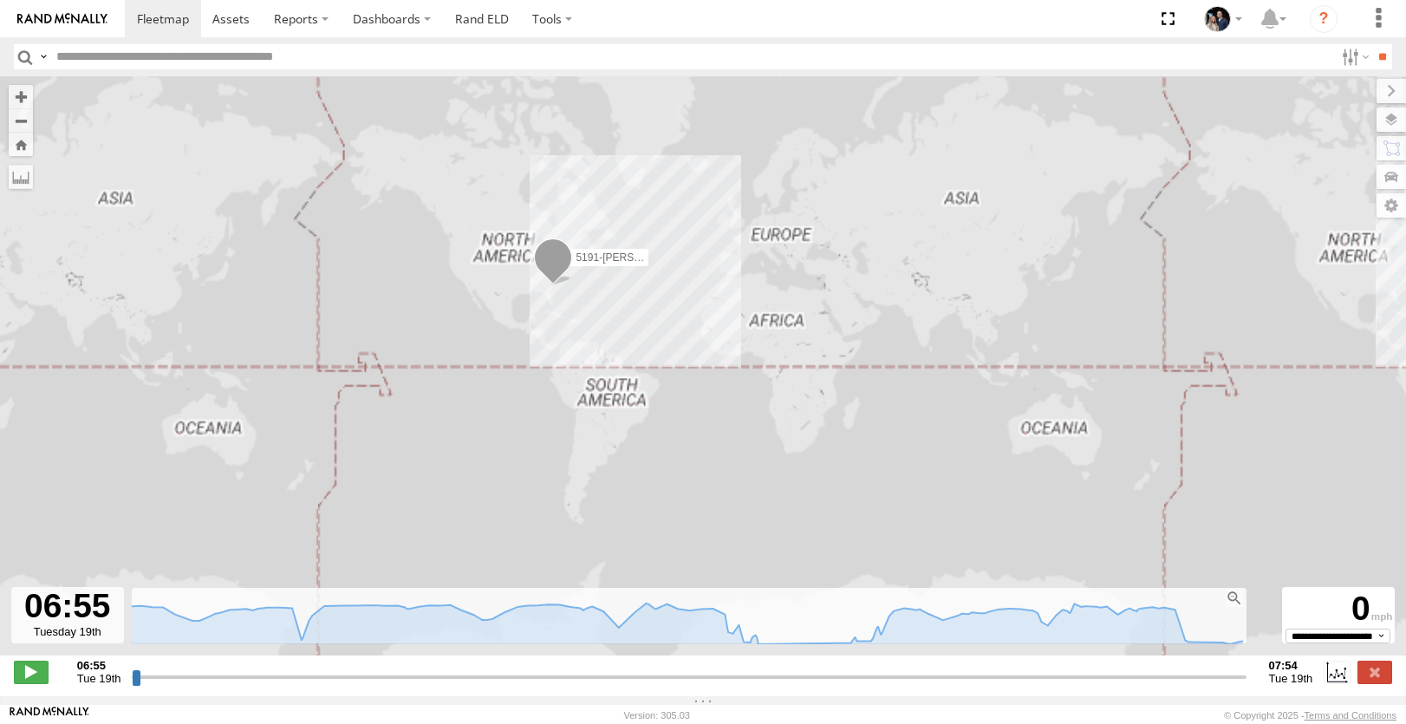
drag, startPoint x: 82, startPoint y: 360, endPoint x: 418, endPoint y: 377, distance: 336.9
click at [434, 386] on div "5191-[PERSON_NAME]" at bounding box center [703, 374] width 1406 height 597
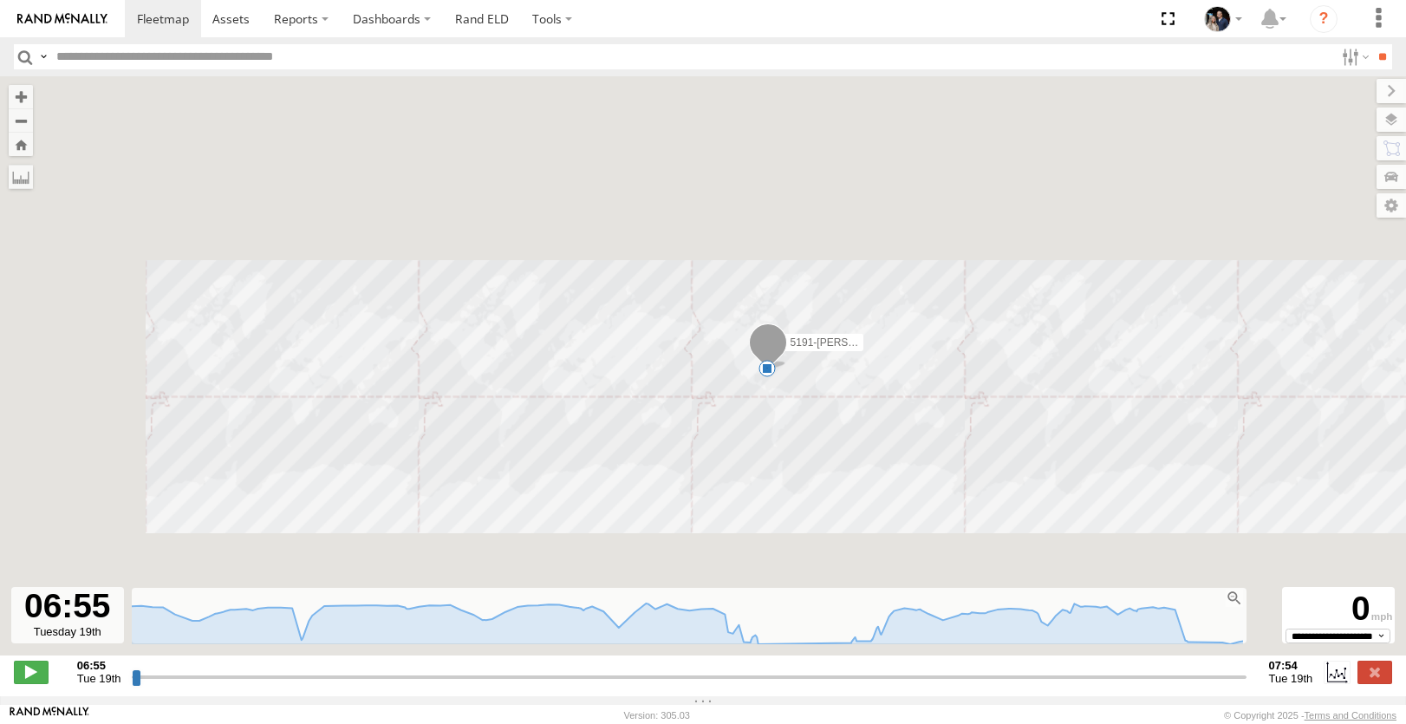
drag, startPoint x: 368, startPoint y: 367, endPoint x: 918, endPoint y: 394, distance: 551.3
click at [918, 394] on div "5191-[PERSON_NAME] 6" at bounding box center [703, 374] width 1406 height 597
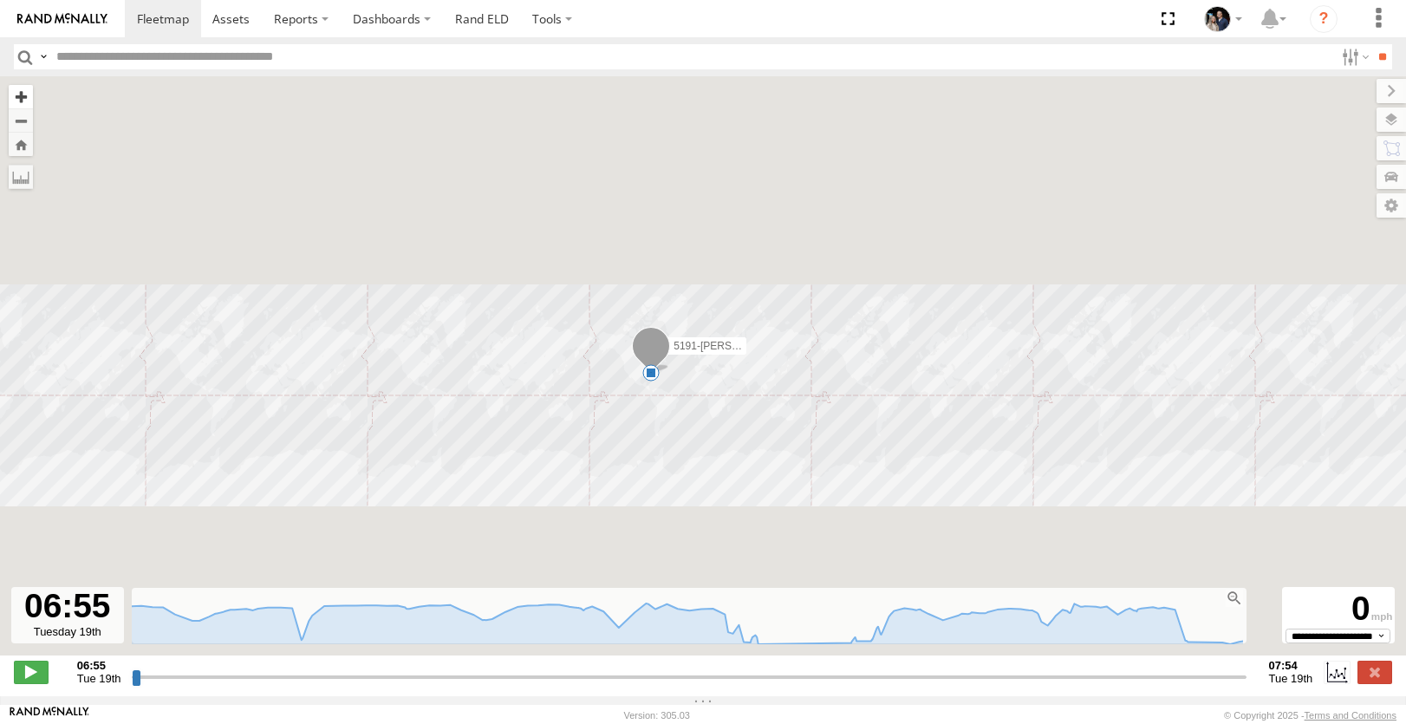
drag, startPoint x: 23, startPoint y: 84, endPoint x: 26, endPoint y: 94, distance: 10.1
click at [23, 88] on button "Zoom in" at bounding box center [21, 96] width 24 height 23
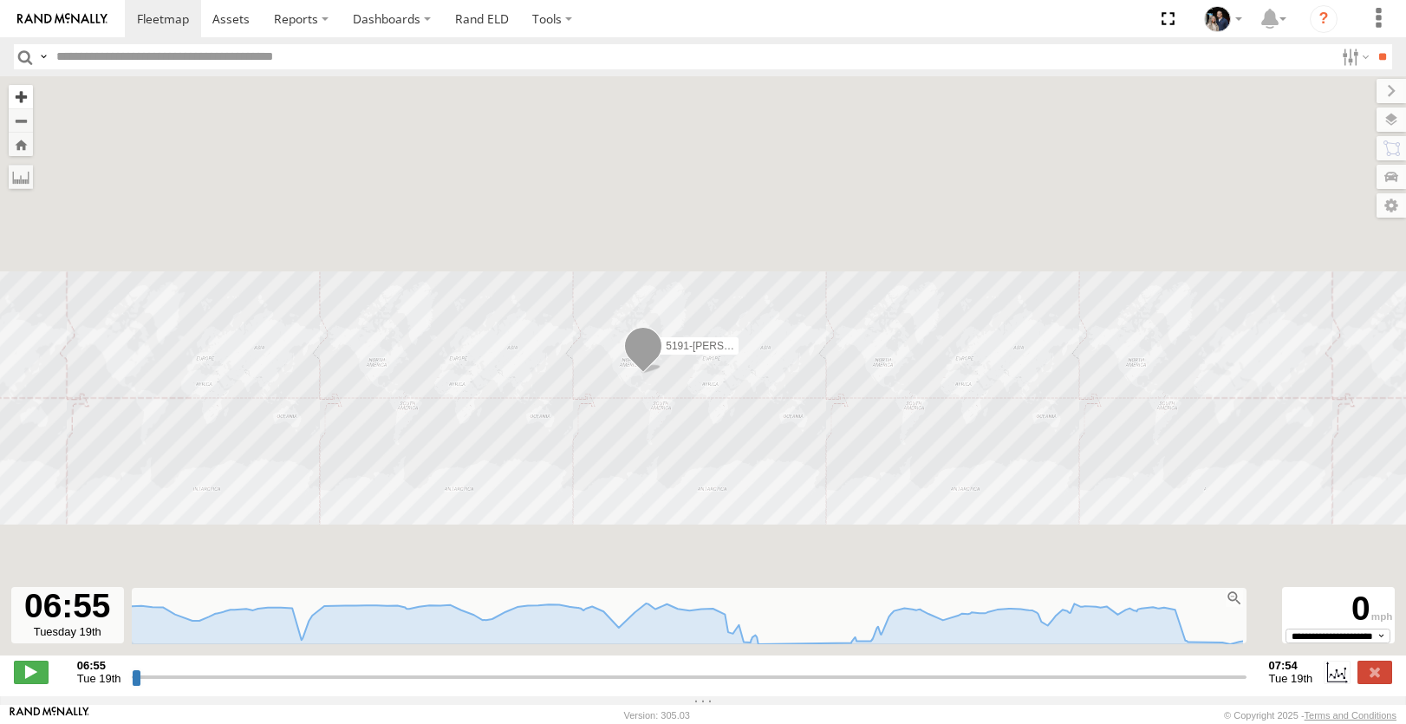
click at [26, 94] on button "Zoom in" at bounding box center [21, 96] width 24 height 23
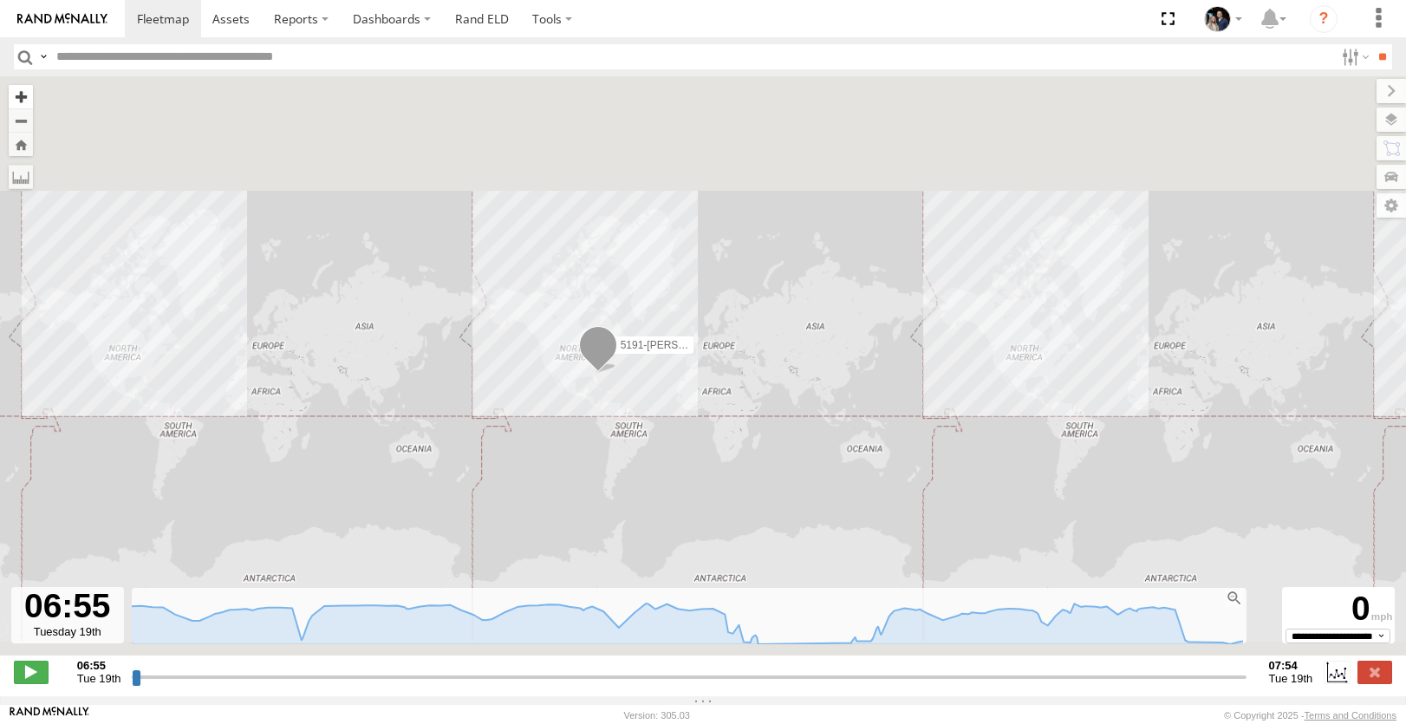
click at [26, 94] on button "Zoom in" at bounding box center [21, 96] width 24 height 23
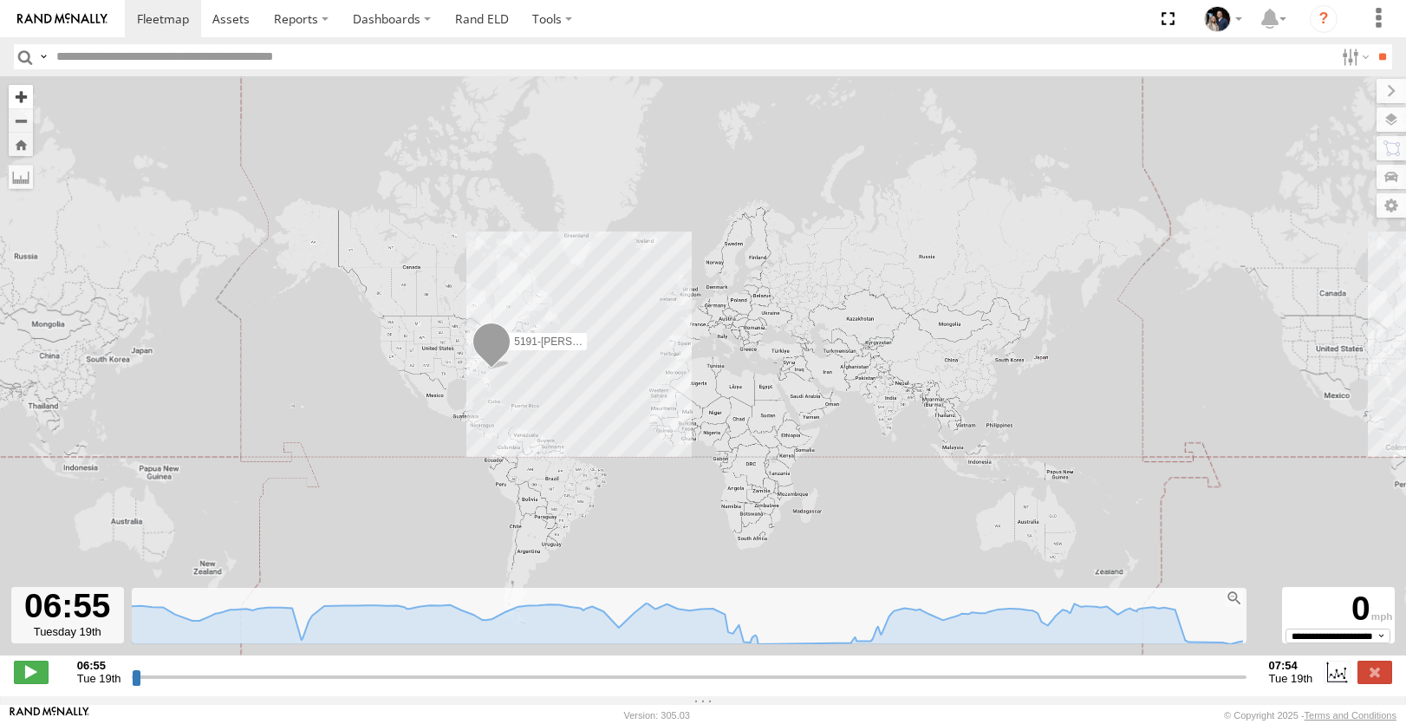
click at [26, 94] on button "Zoom in" at bounding box center [21, 96] width 24 height 23
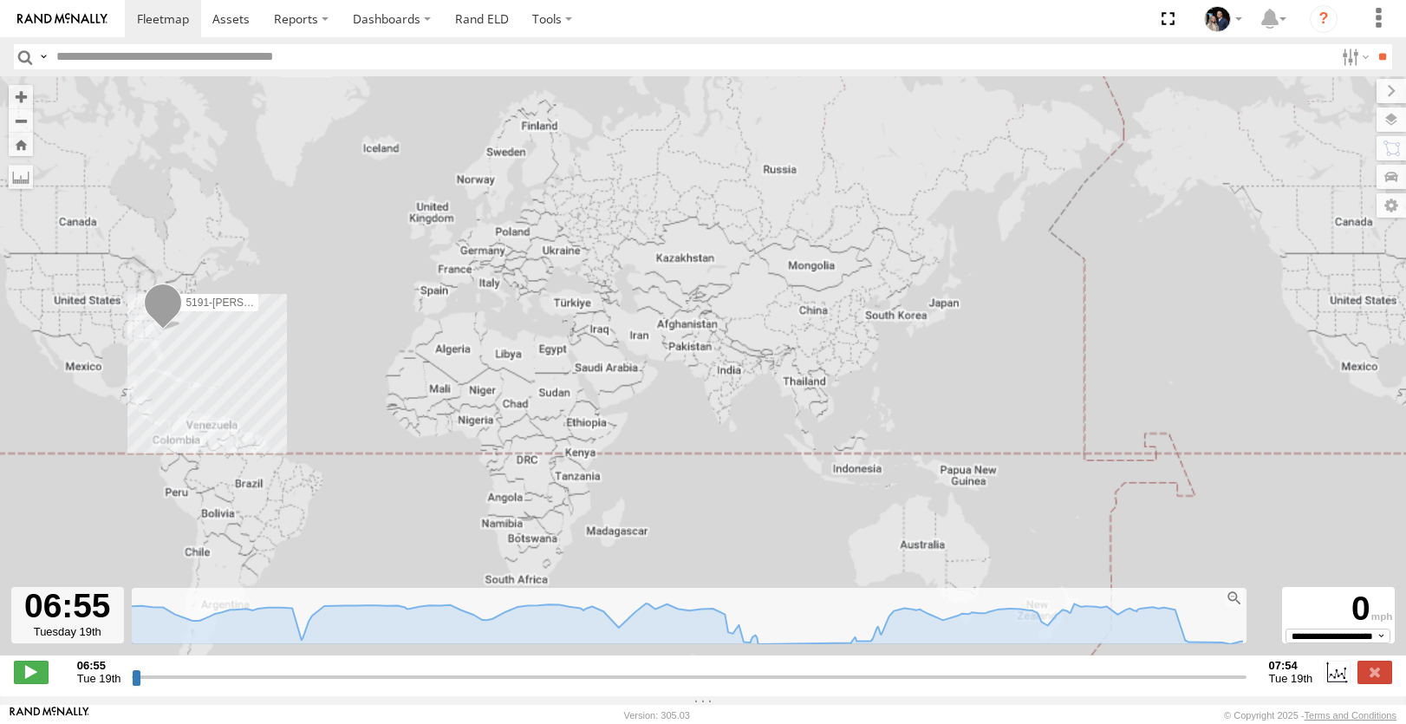
drag, startPoint x: 307, startPoint y: 320, endPoint x: 525, endPoint y: 299, distance: 218.6
click at [565, 315] on div "5191-[PERSON_NAME]" at bounding box center [703, 374] width 1406 height 597
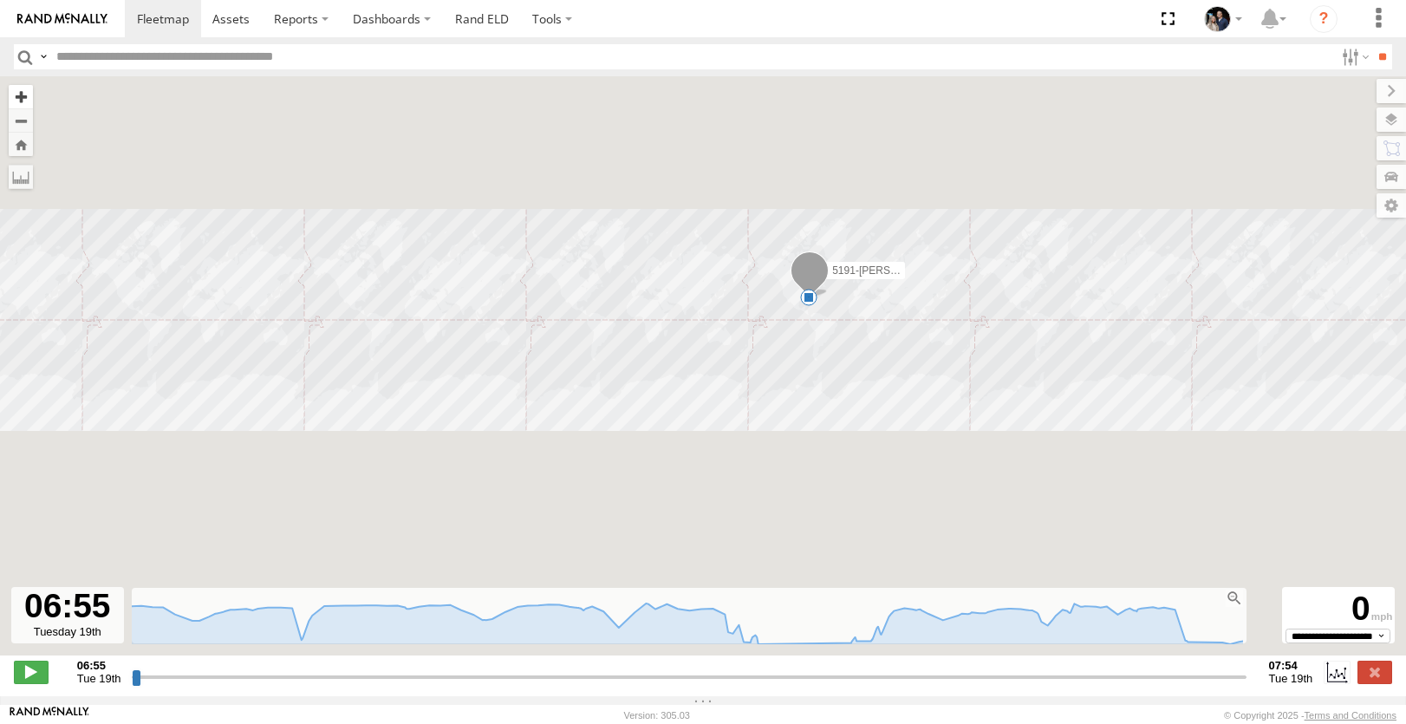
click at [11, 92] on button "Zoom in" at bounding box center [21, 96] width 24 height 23
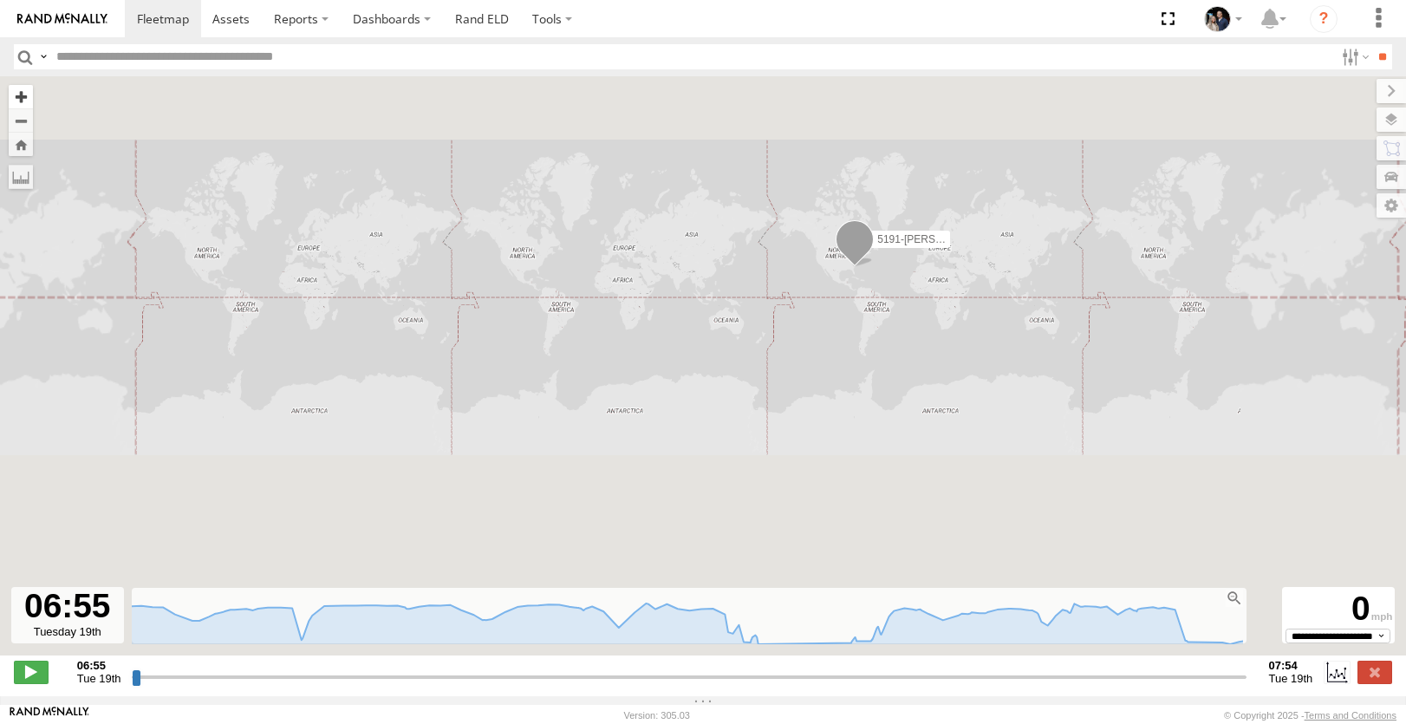
click at [11, 92] on button "Zoom in" at bounding box center [21, 96] width 24 height 23
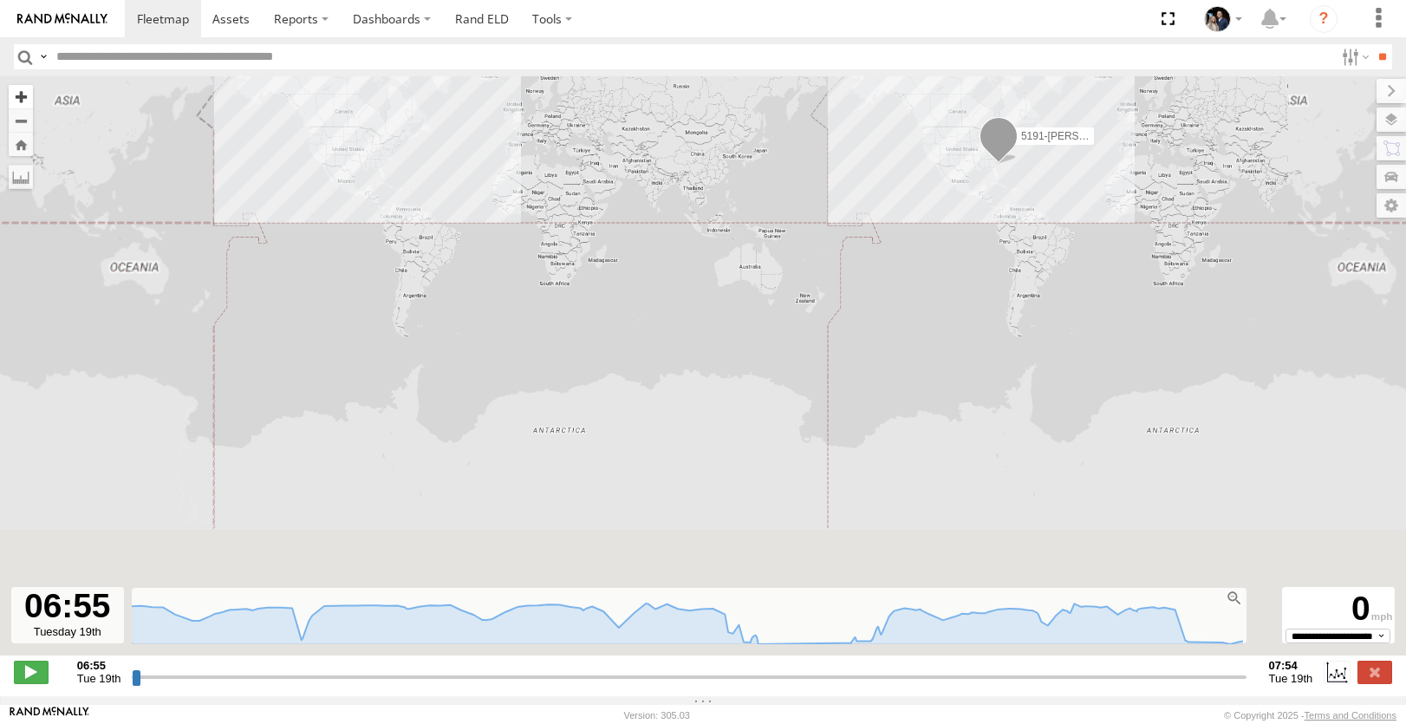
click at [11, 92] on button "Zoom in" at bounding box center [21, 96] width 24 height 23
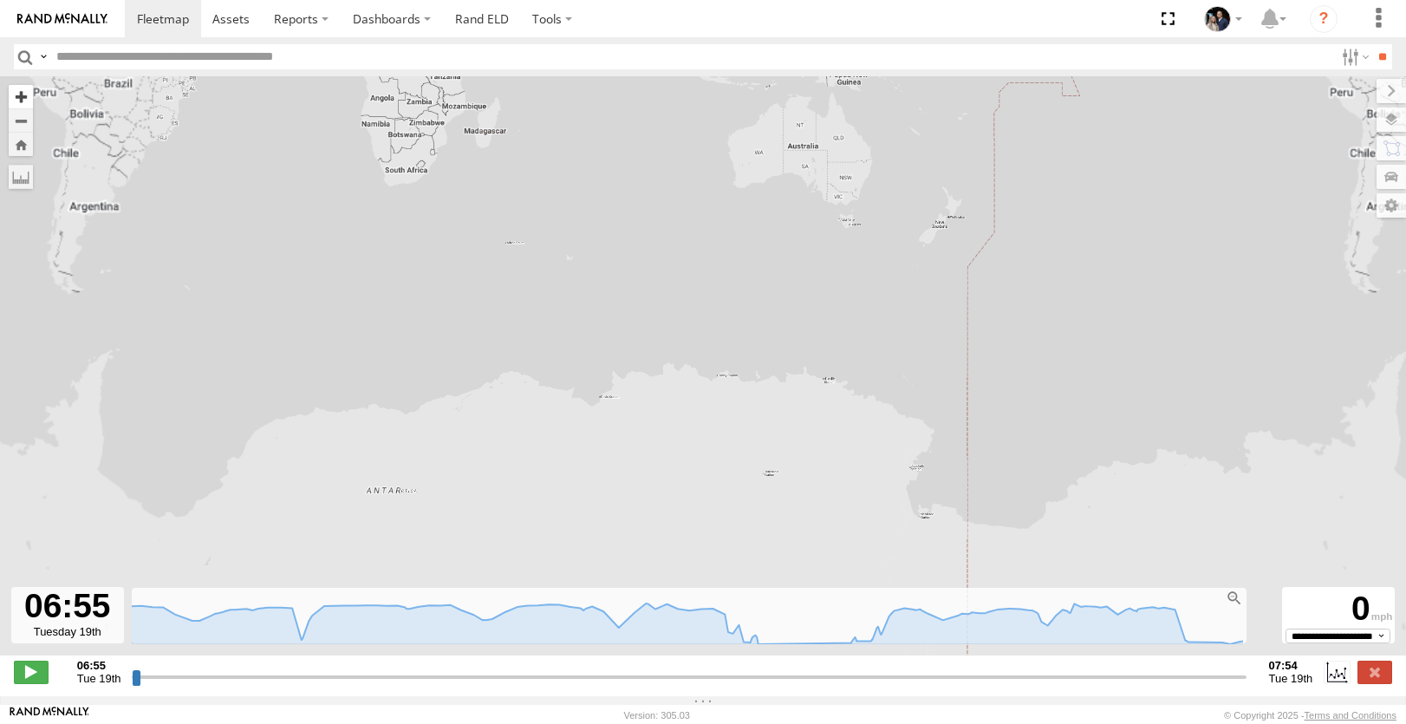
drag, startPoint x: 11, startPoint y: 92, endPoint x: 23, endPoint y: 93, distance: 12.2
click at [13, 92] on button "Zoom in" at bounding box center [21, 96] width 24 height 23
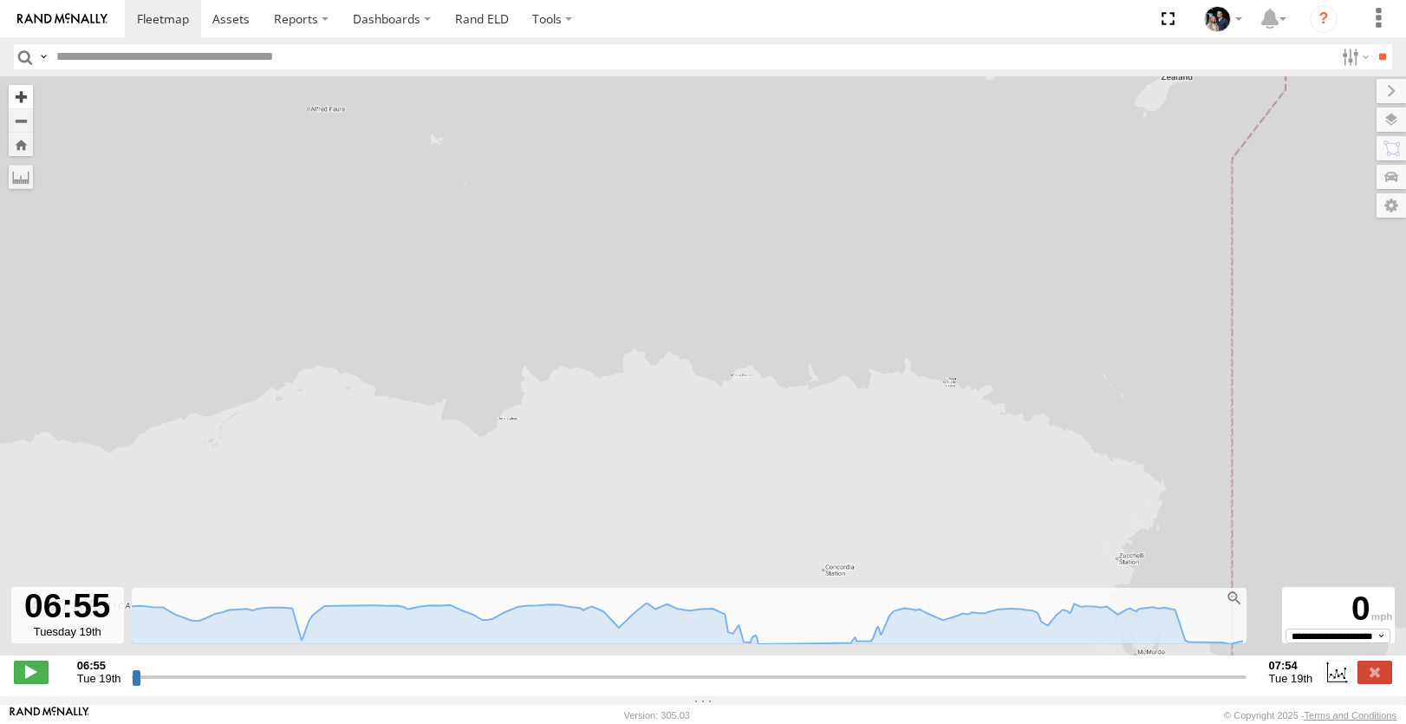
click at [23, 93] on button "Zoom in" at bounding box center [21, 96] width 24 height 23
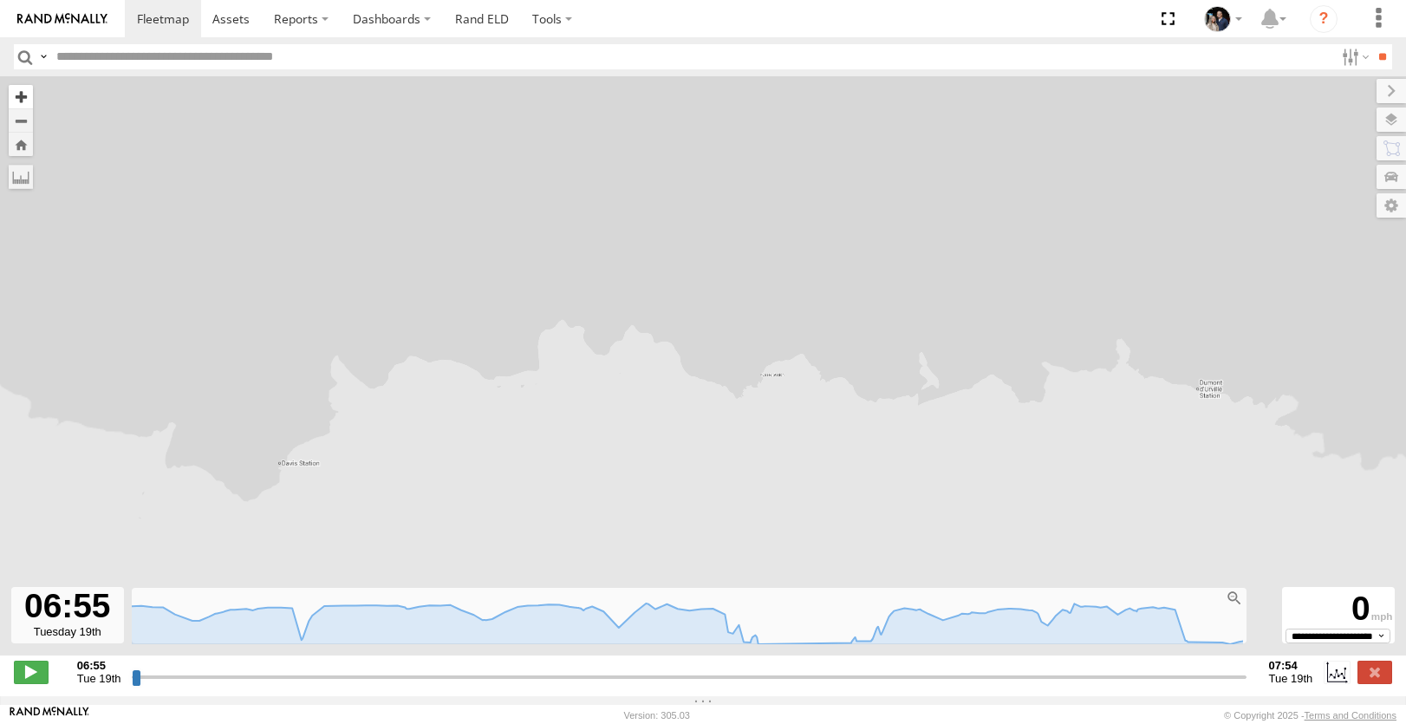
click at [23, 93] on button "Zoom in" at bounding box center [21, 96] width 24 height 23
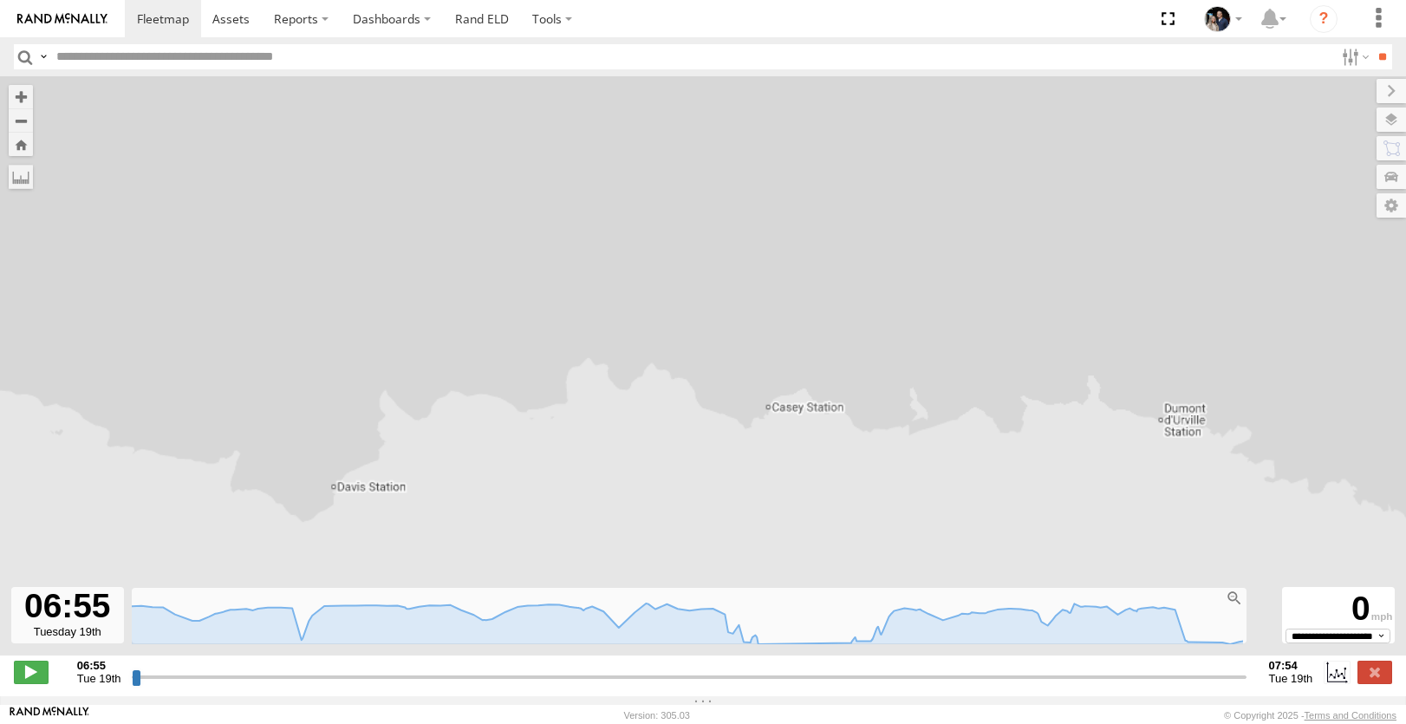
drag, startPoint x: 426, startPoint y: 377, endPoint x: 1041, endPoint y: 476, distance: 622.7
click at [1041, 476] on div "5191-[PERSON_NAME]" at bounding box center [703, 374] width 1406 height 597
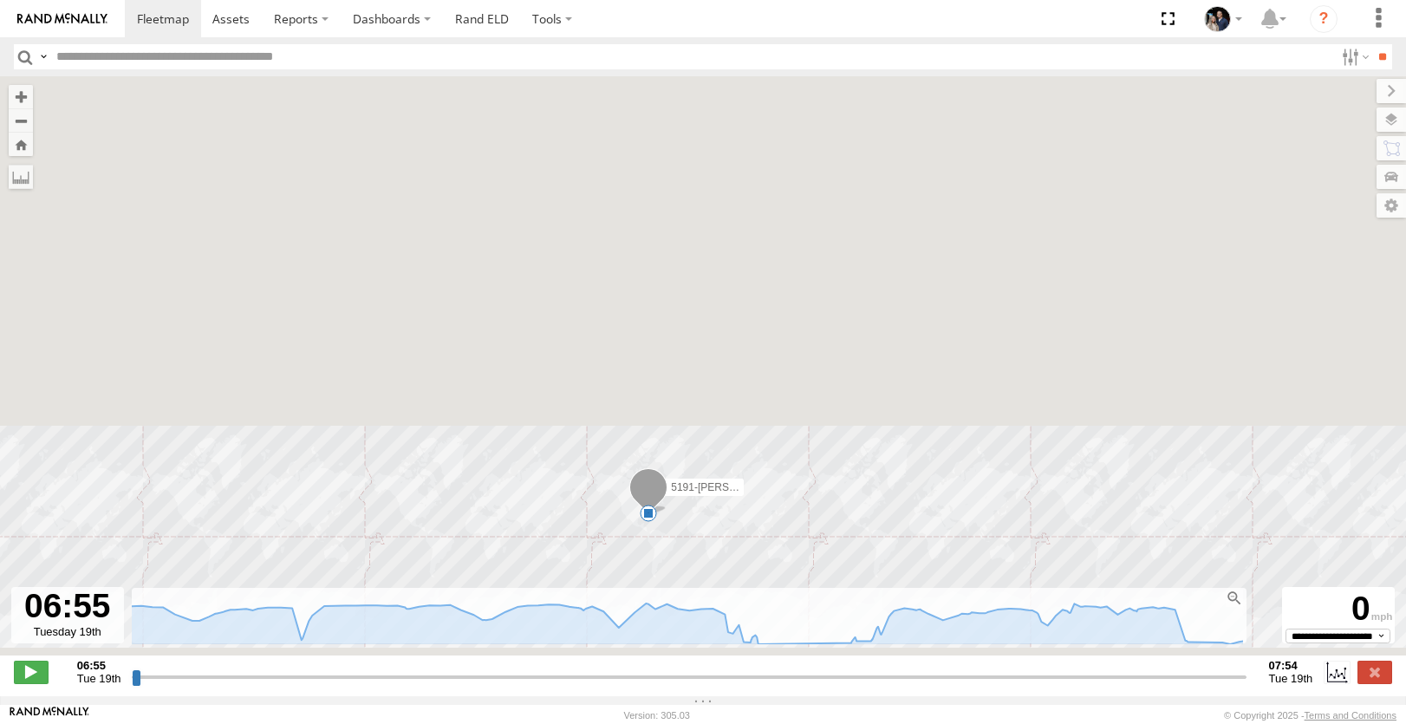
click at [646, 515] on div "6" at bounding box center [648, 513] width 17 height 17
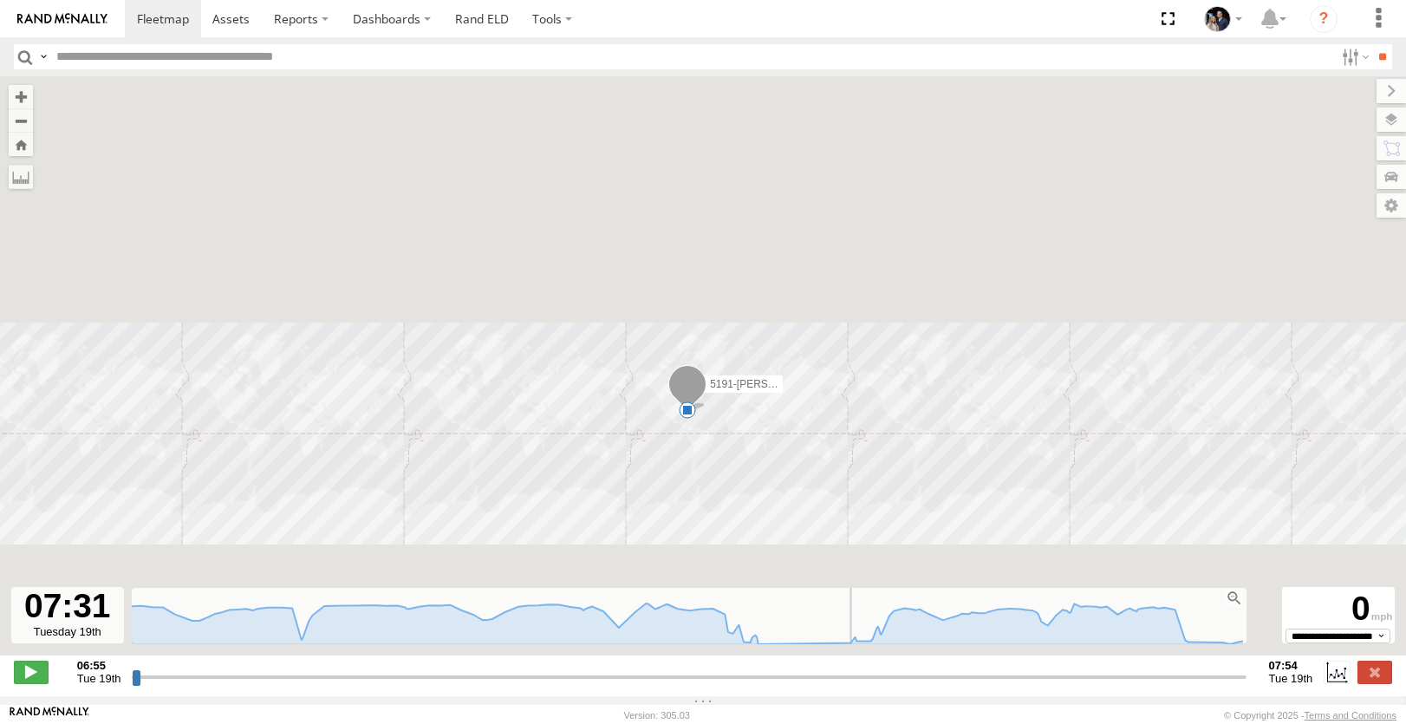
drag, startPoint x: 140, startPoint y: 687, endPoint x: 815, endPoint y: 681, distance: 675.5
click at [815, 681] on input "range" at bounding box center [689, 677] width 1114 height 16
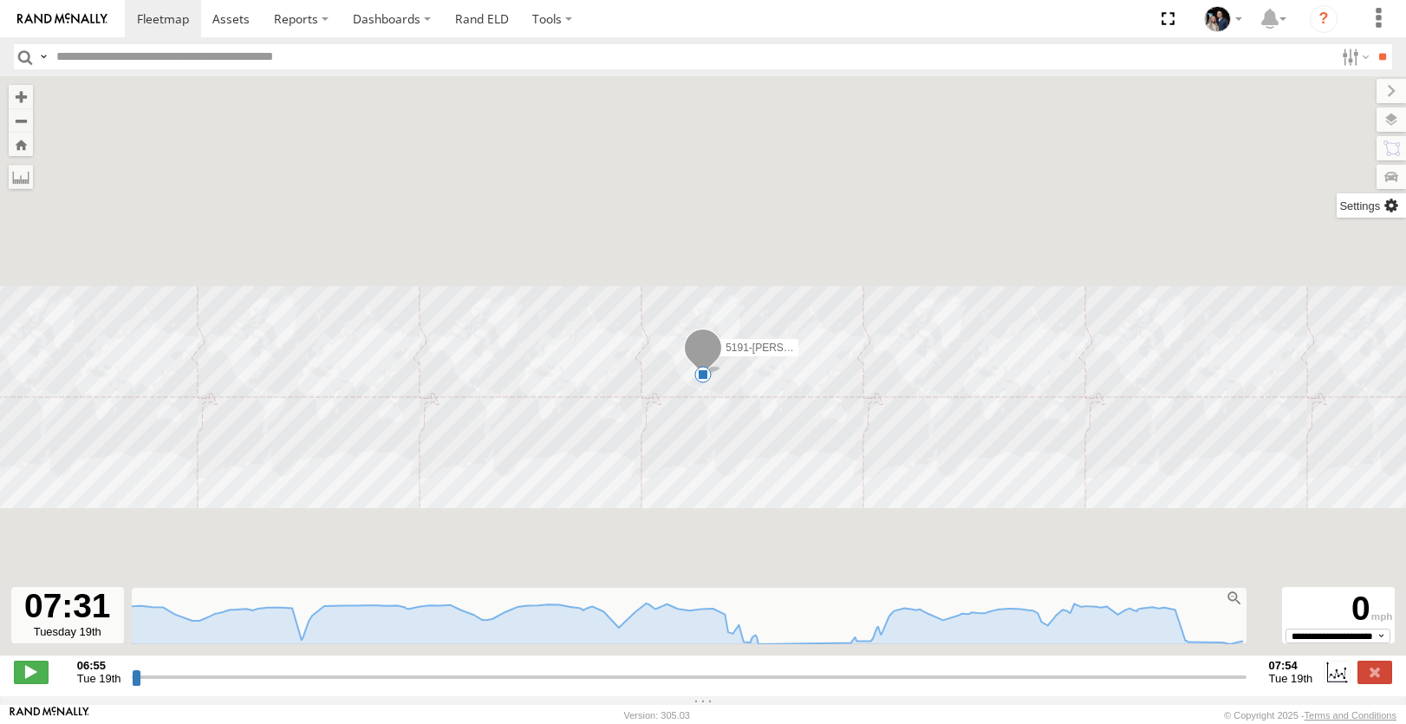
click at [1400, 212] on label at bounding box center [1371, 205] width 69 height 24
click at [1054, 331] on div "5191-[PERSON_NAME] 6" at bounding box center [703, 374] width 1406 height 597
click at [152, 185] on div "5191-[PERSON_NAME] 6" at bounding box center [703, 374] width 1406 height 597
drag, startPoint x: 506, startPoint y: 668, endPoint x: 619, endPoint y: 686, distance: 114.2
click at [507, 668] on div at bounding box center [689, 665] width 1103 height 12
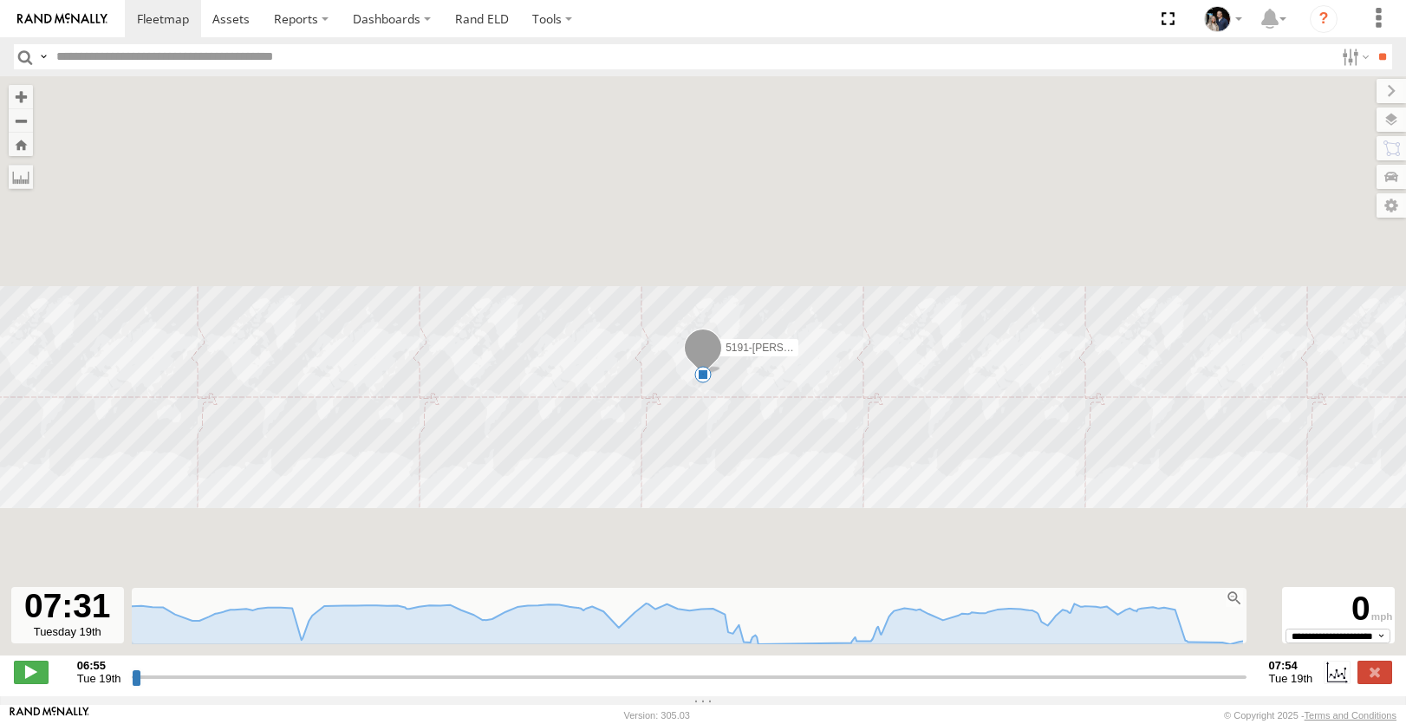
click at [692, 692] on div "**********" at bounding box center [703, 674] width 1406 height 36
drag, startPoint x: 703, startPoint y: 681, endPoint x: 776, endPoint y: 679, distance: 72.9
click at [776, 679] on input "range" at bounding box center [689, 677] width 1114 height 16
click at [1086, 576] on div "5191-[PERSON_NAME] 6" at bounding box center [703, 374] width 1406 height 597
click at [1373, 62] on input "**" at bounding box center [1383, 56] width 20 height 25
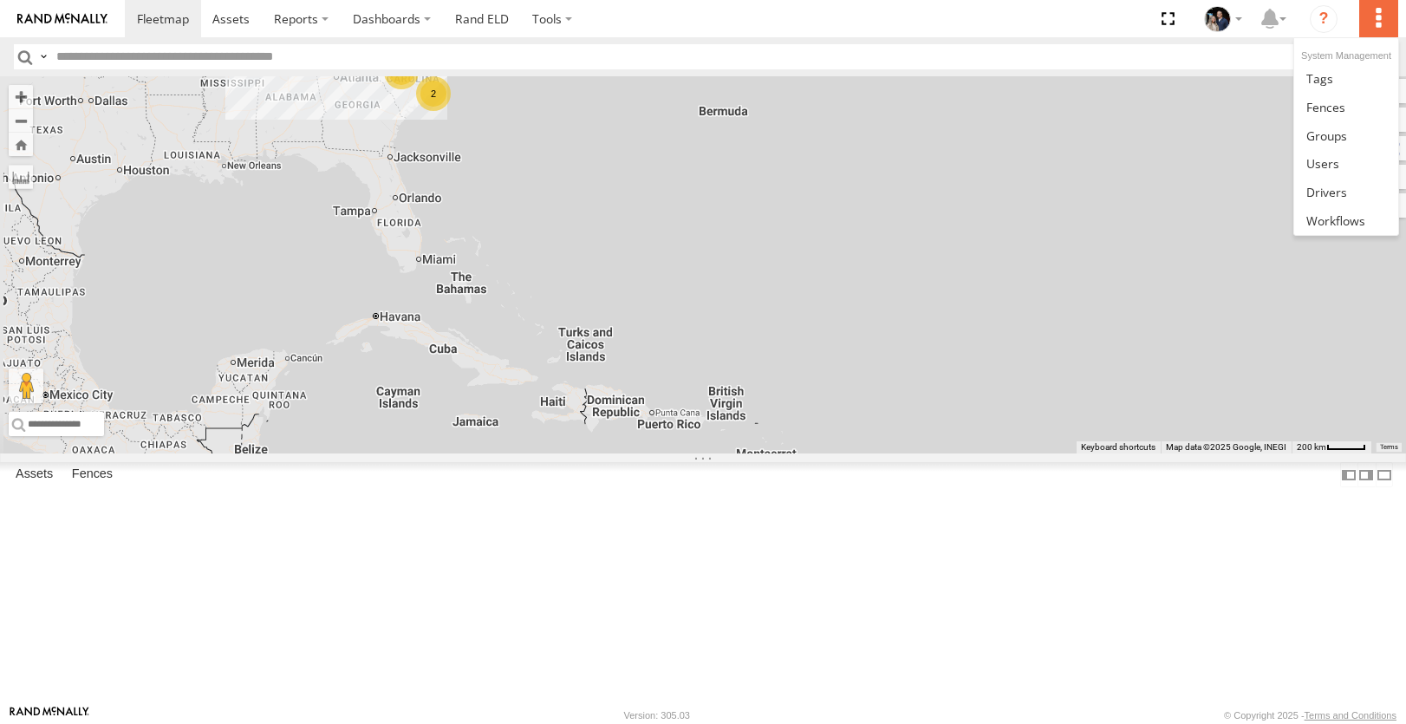
click at [1391, 8] on label at bounding box center [1379, 18] width 38 height 37
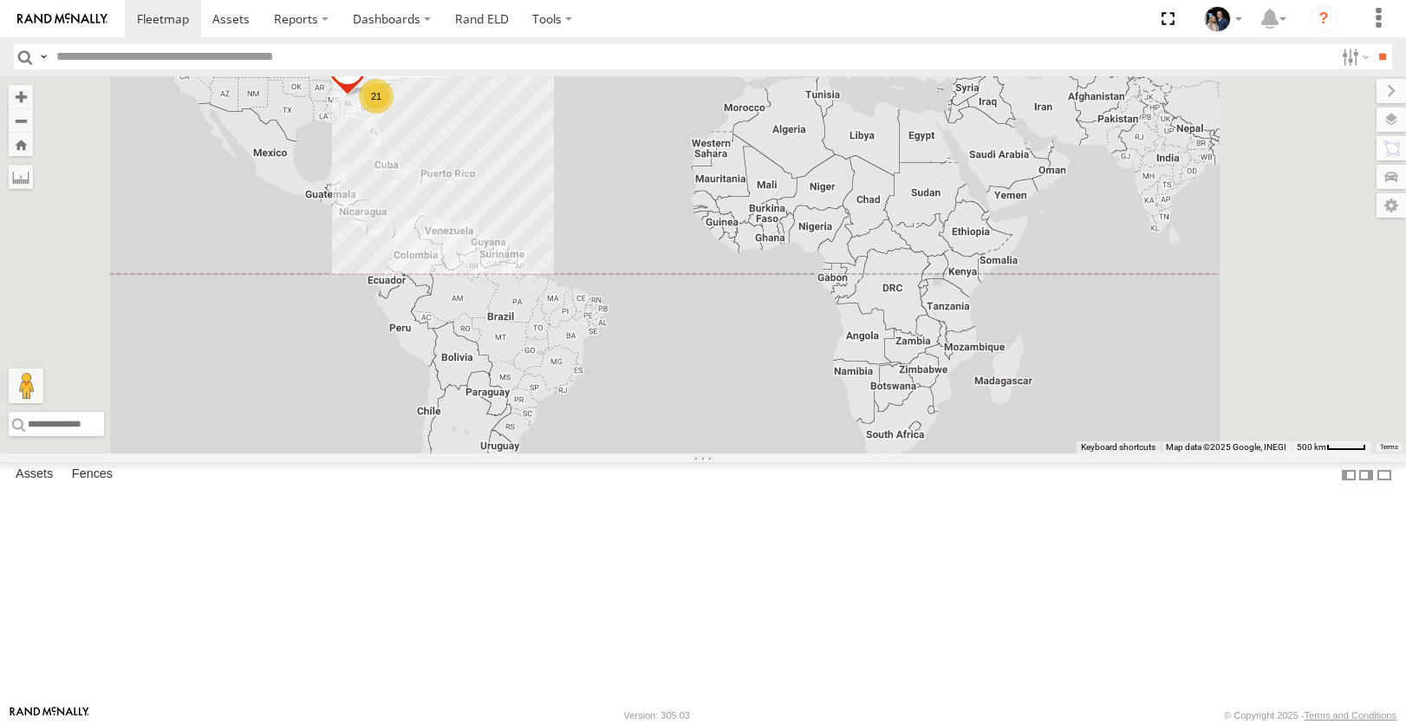
click at [0, 0] on div "1670- Free [PERSON_NAME] All Assets" at bounding box center [0, 0] width 0 height 0
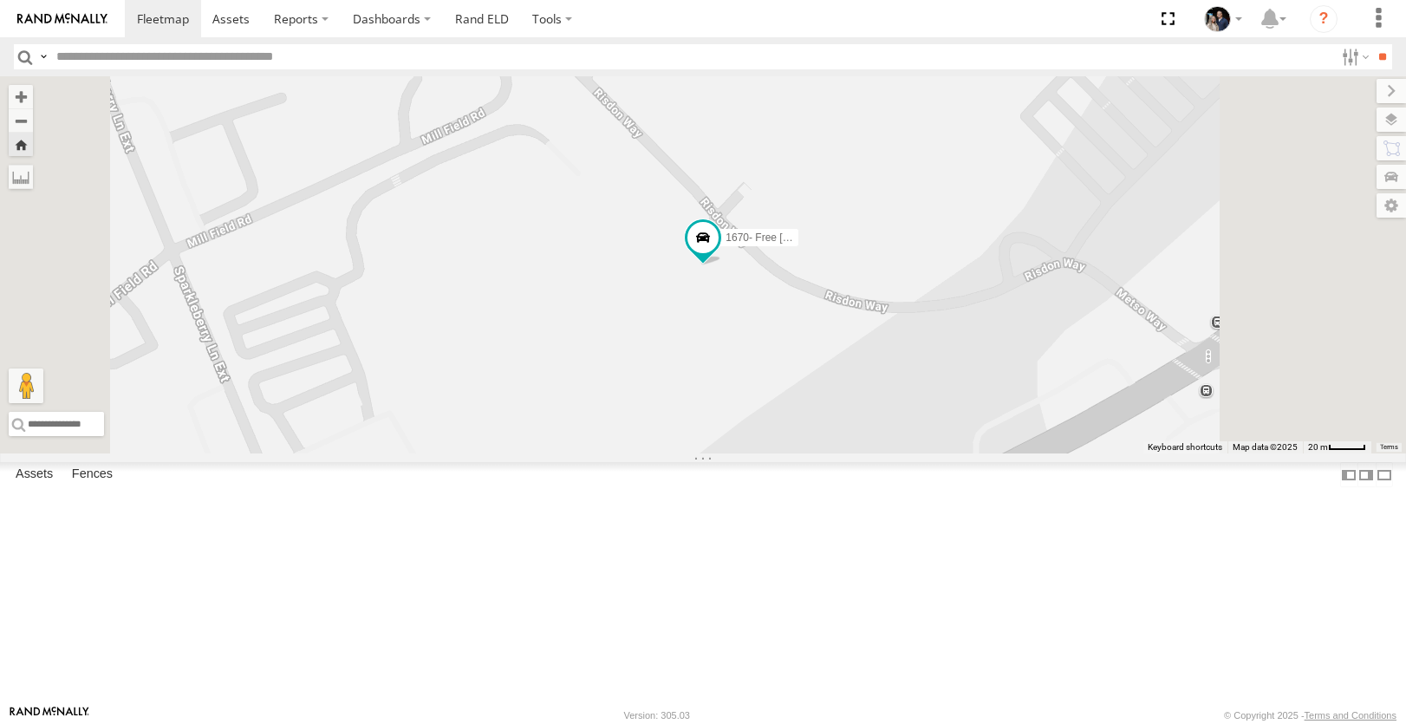
click at [0, 0] on span at bounding box center [0, 0] width 0 height 0
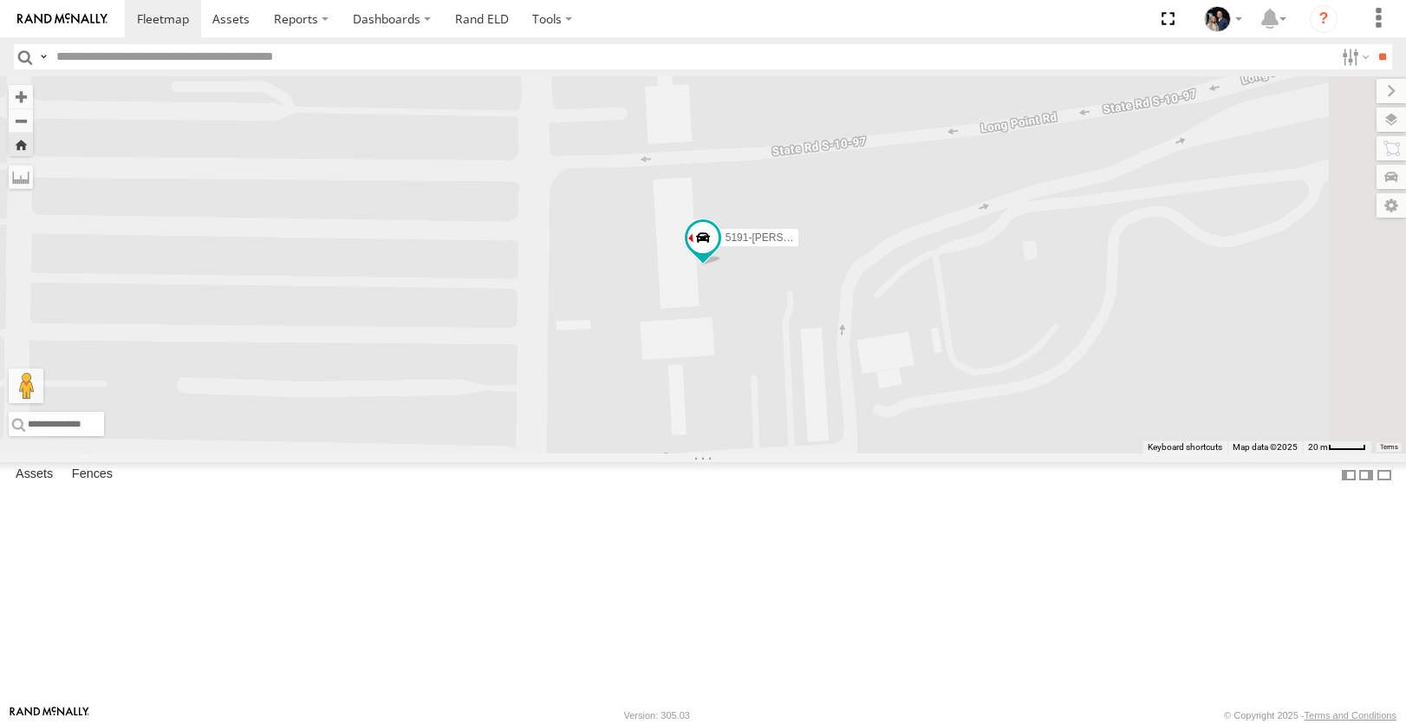
click at [0, 0] on span at bounding box center [0, 0] width 0 height 0
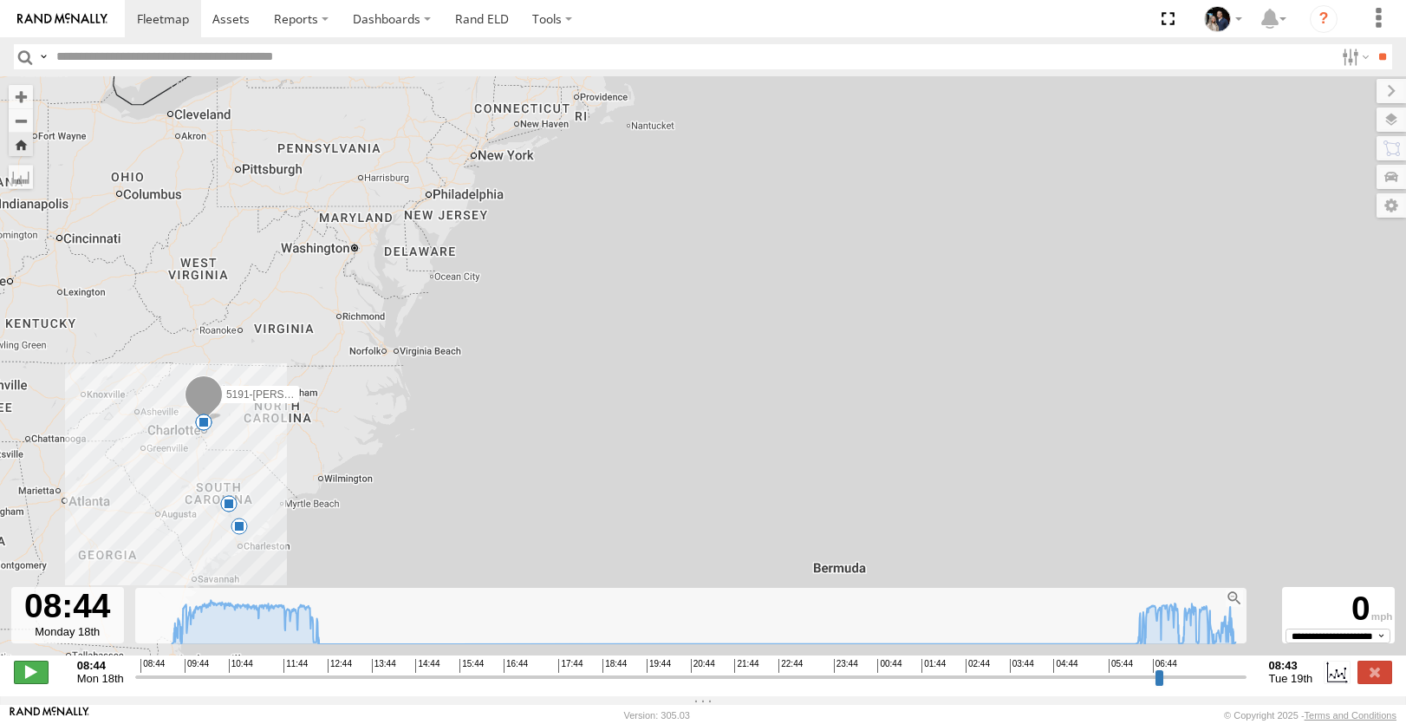
click at [36, 683] on span at bounding box center [31, 672] width 35 height 23
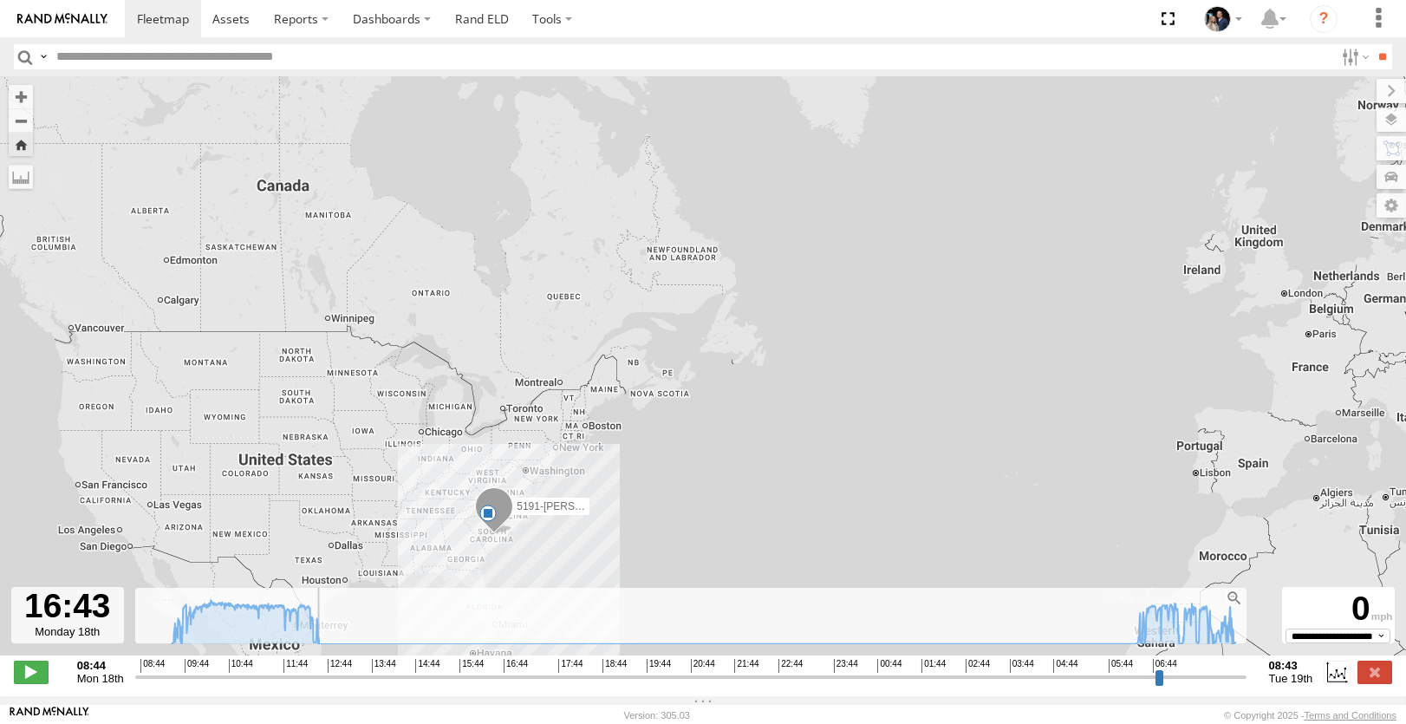
drag, startPoint x: 151, startPoint y: 691, endPoint x: 514, endPoint y: 670, distance: 363.9
click at [514, 670] on input "range" at bounding box center [691, 677] width 1112 height 16
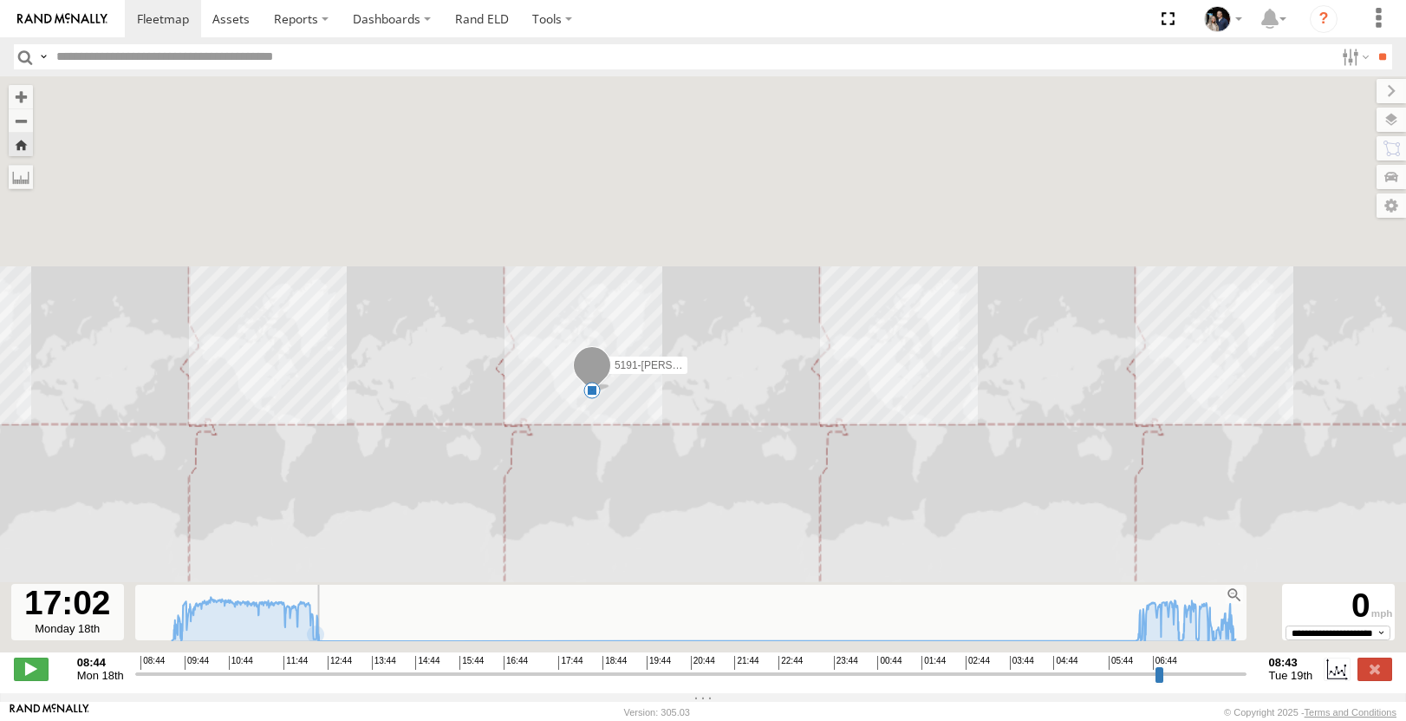
type input "**********"
